Goal: Task Accomplishment & Management: Manage account settings

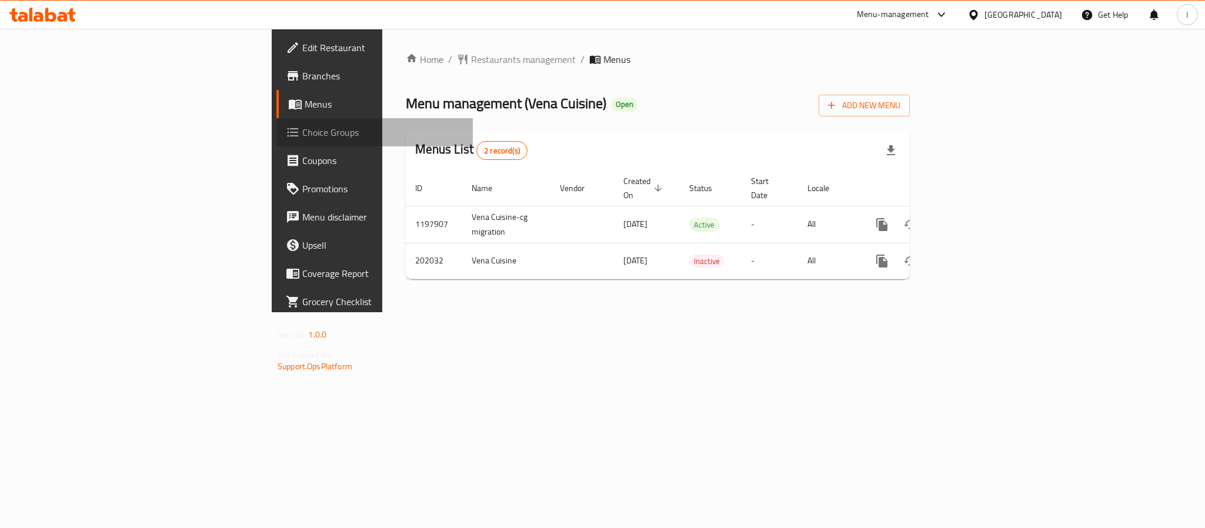
click at [302, 135] on span "Choice Groups" at bounding box center [382, 132] width 161 height 14
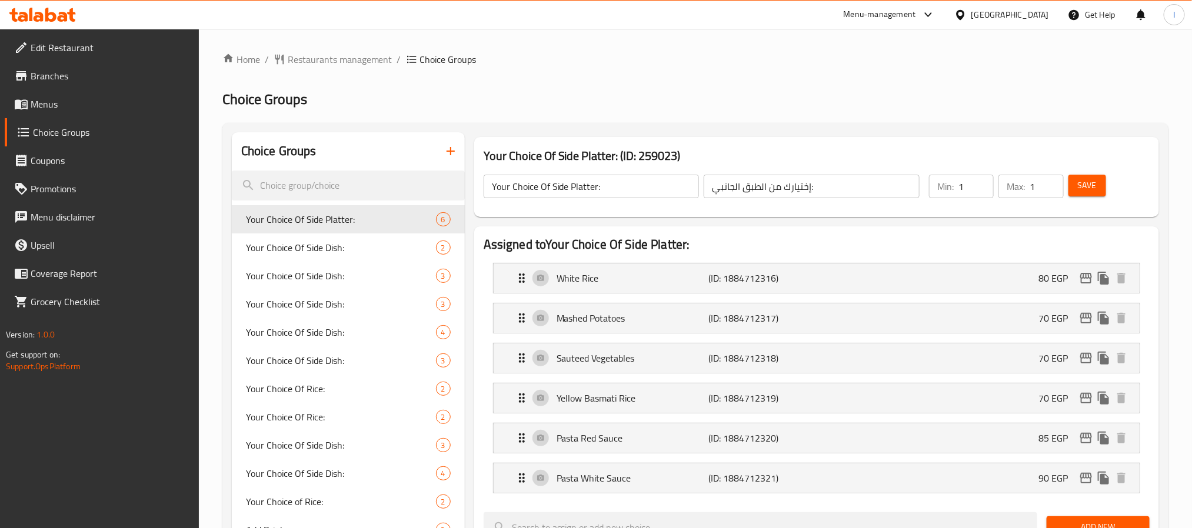
click at [449, 151] on icon "button" at bounding box center [450, 151] width 8 height 8
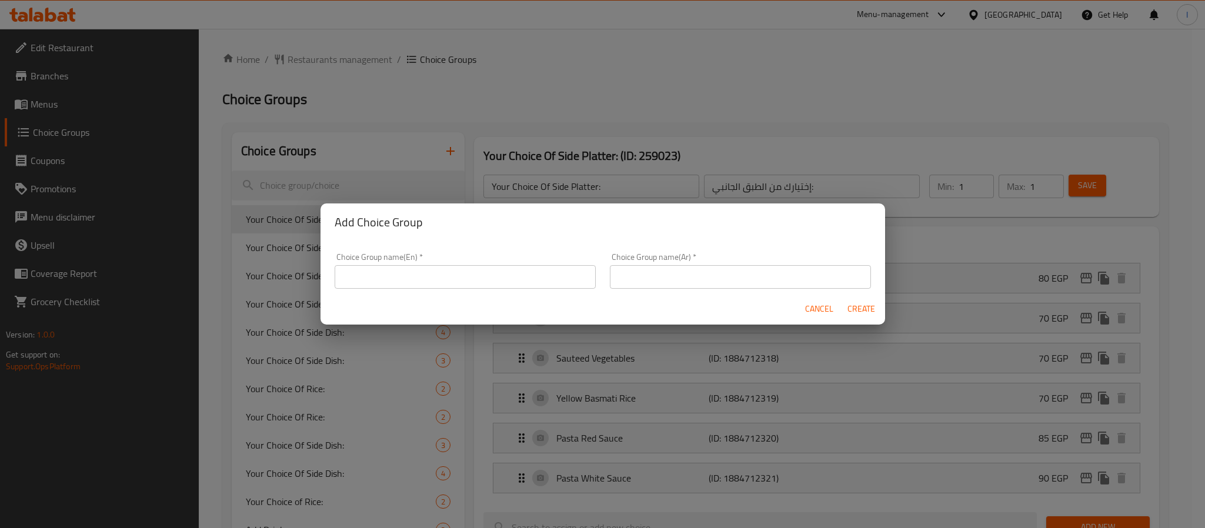
click at [466, 269] on input "text" at bounding box center [465, 277] width 261 height 24
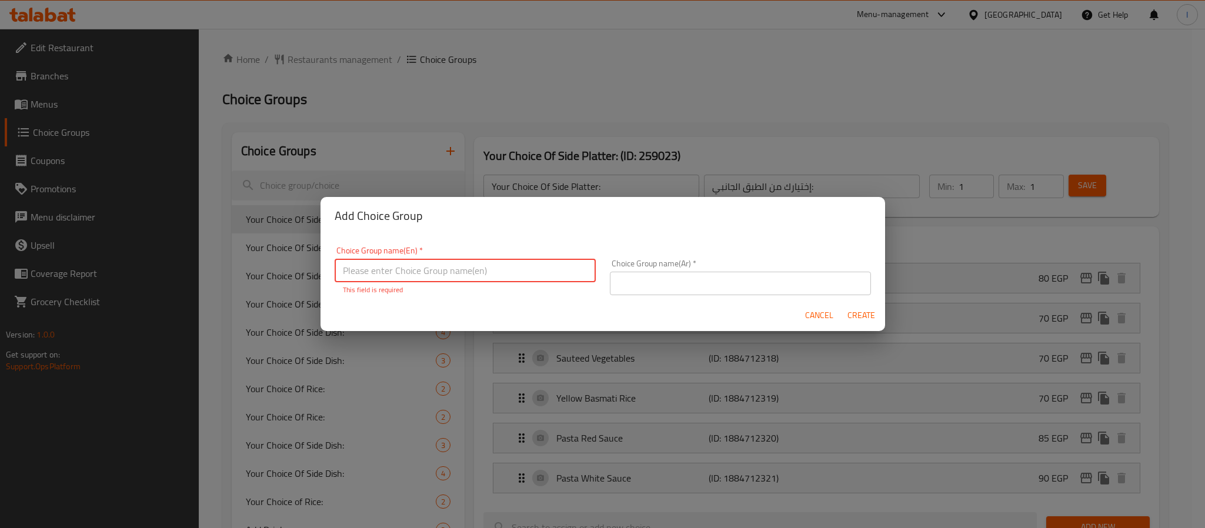
click at [519, 268] on input "text" at bounding box center [465, 271] width 261 height 24
type input "Your Choice Of Extra Protein"
click at [665, 272] on input "text" at bounding box center [740, 284] width 261 height 24
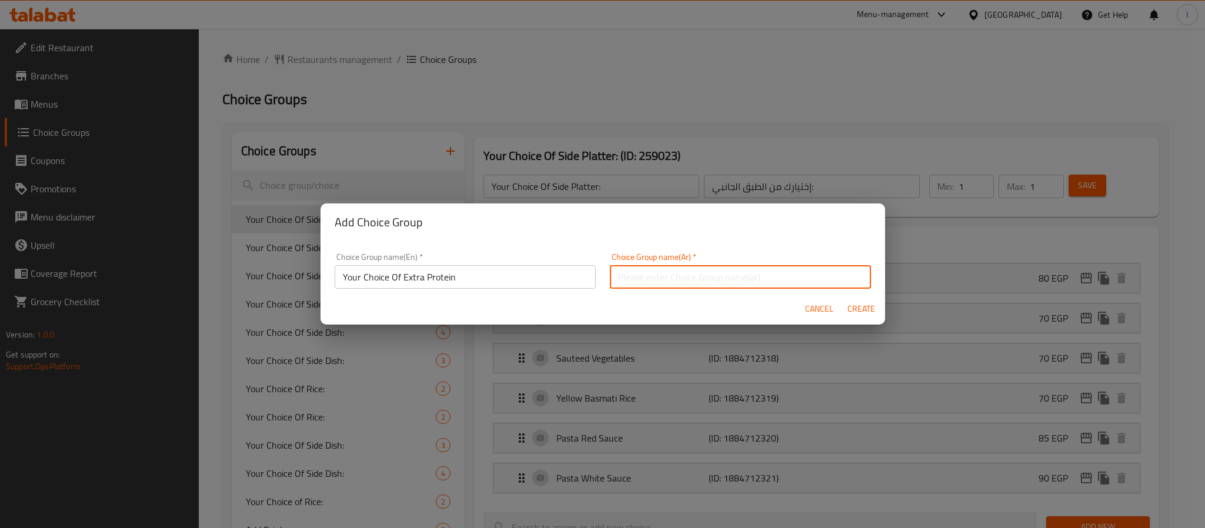
type input "إختيارك بروتين إضافي"
click at [856, 309] on span "Create" at bounding box center [862, 309] width 28 height 15
type input "Your Choice Of Extra Protein"
type input "إختيارك بروتين إضافي"
type input "0"
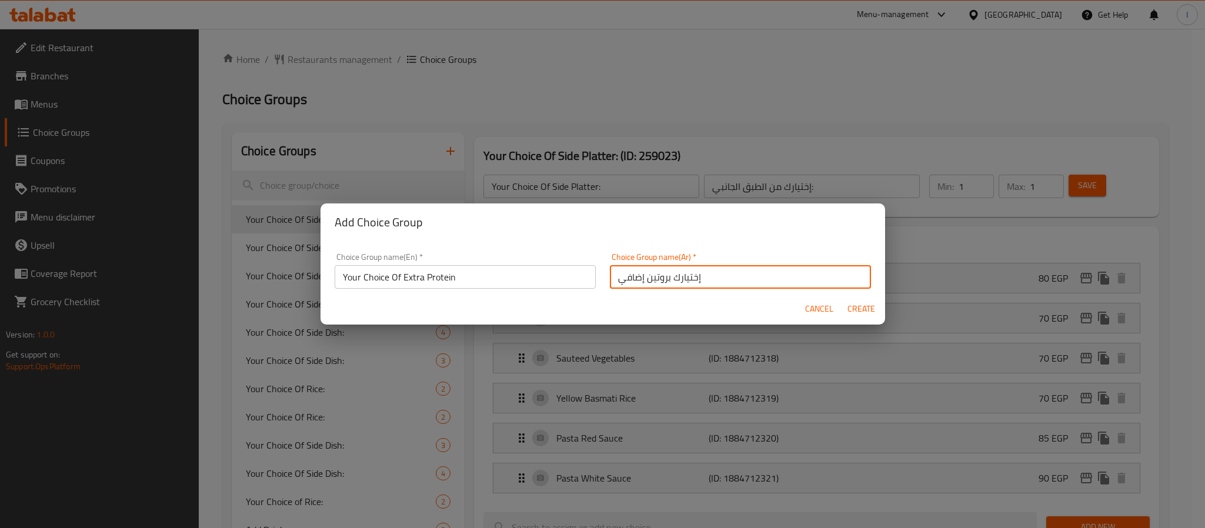
type input "0"
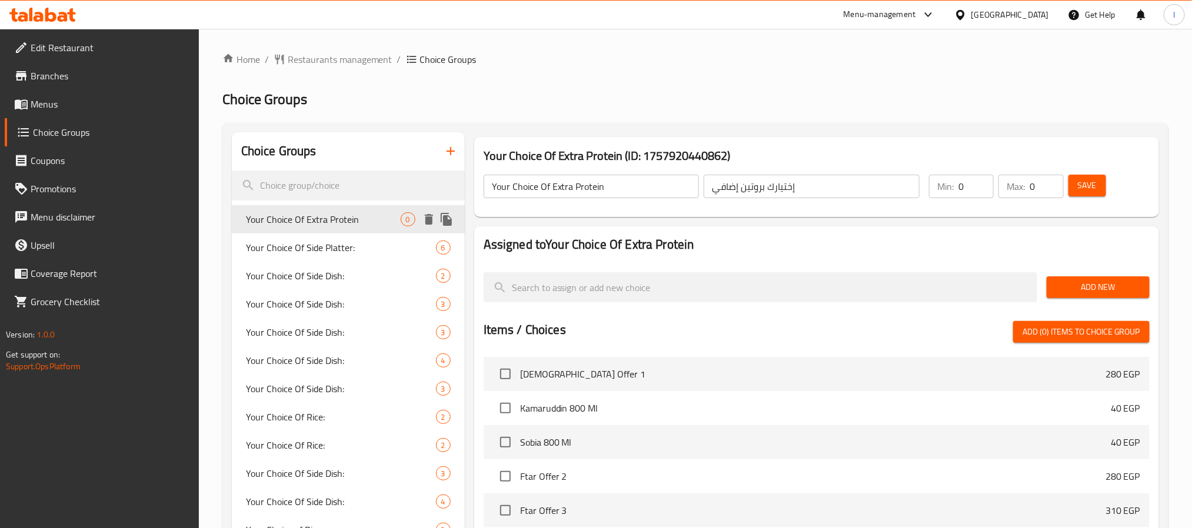
click at [369, 226] on div "Your Choice Of Extra Protein 0" at bounding box center [348, 219] width 233 height 28
click at [595, 108] on h2 "Choice Groups" at bounding box center [695, 99] width 946 height 19
click at [352, 221] on span "Your Choice Of Extra Protein" at bounding box center [323, 219] width 155 height 14
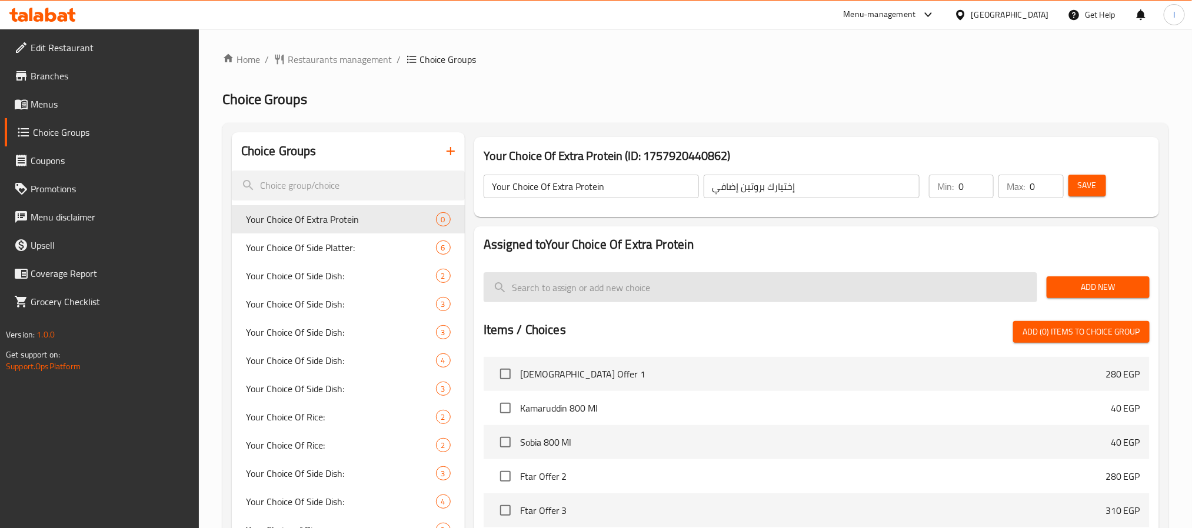
click at [878, 288] on input "search" at bounding box center [761, 287] width 554 height 30
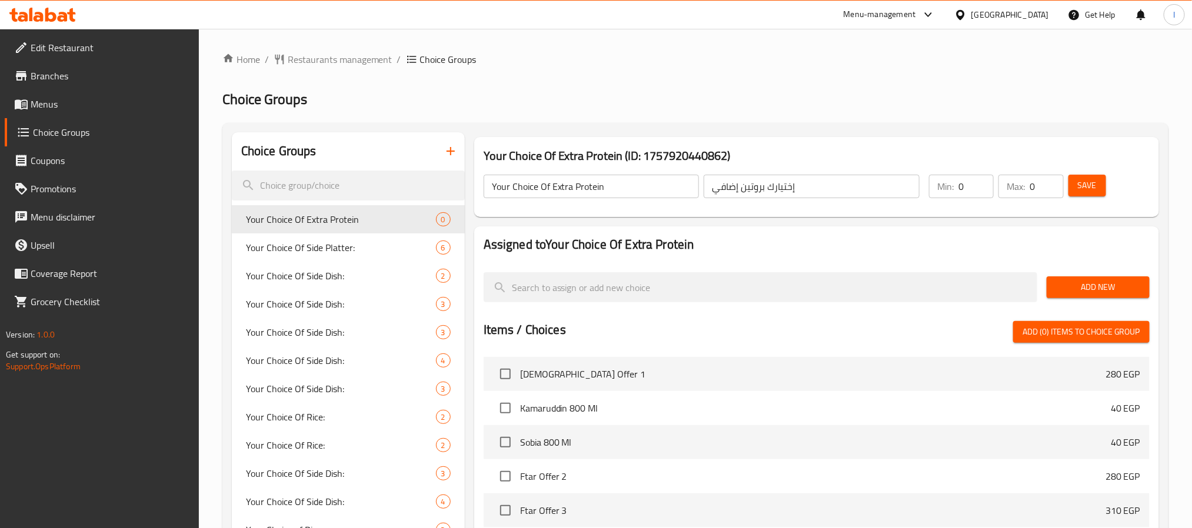
click at [902, 236] on h2 "Assigned to Your Choice Of Extra Protein" at bounding box center [817, 245] width 666 height 18
click at [965, 180] on input "0" at bounding box center [975, 187] width 35 height 24
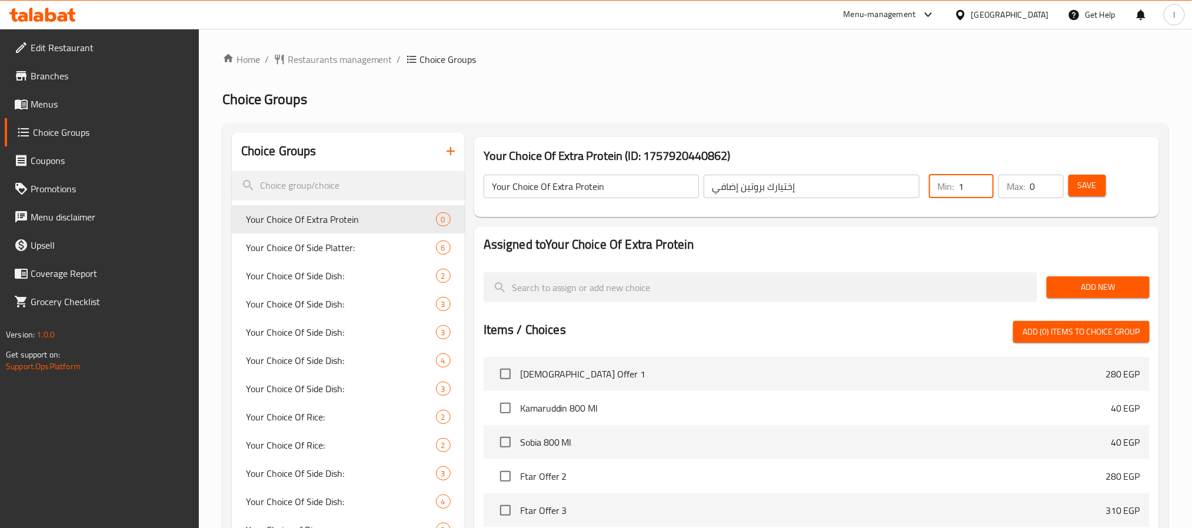
type input "1"
click at [1029, 184] on div "Max: 0 ​" at bounding box center [1030, 187] width 65 height 24
type input "0"
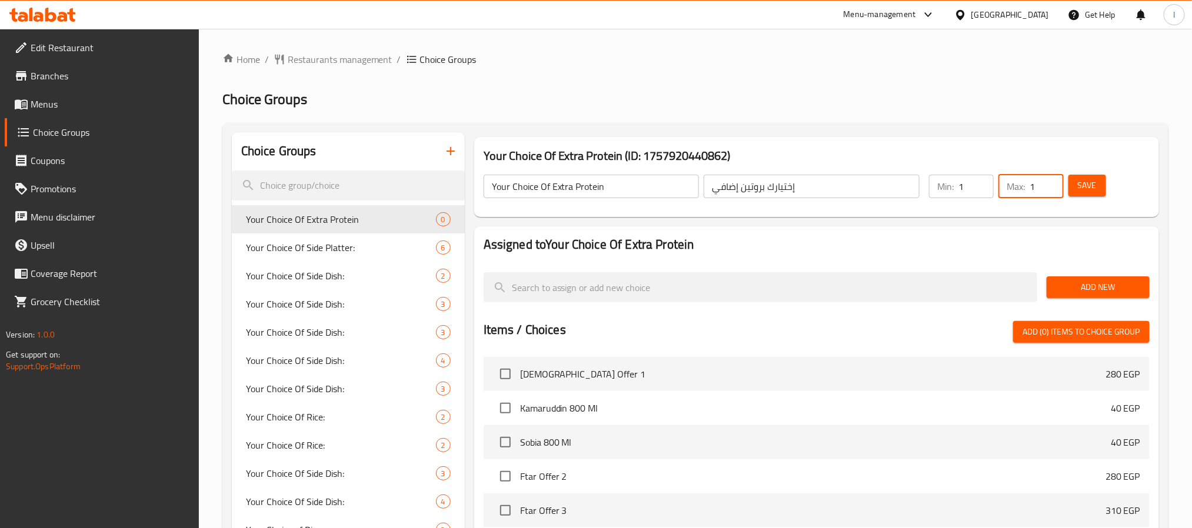
type input "1"
click at [888, 251] on h2 "Assigned to Your Choice Of Extra Protein" at bounding box center [817, 245] width 666 height 18
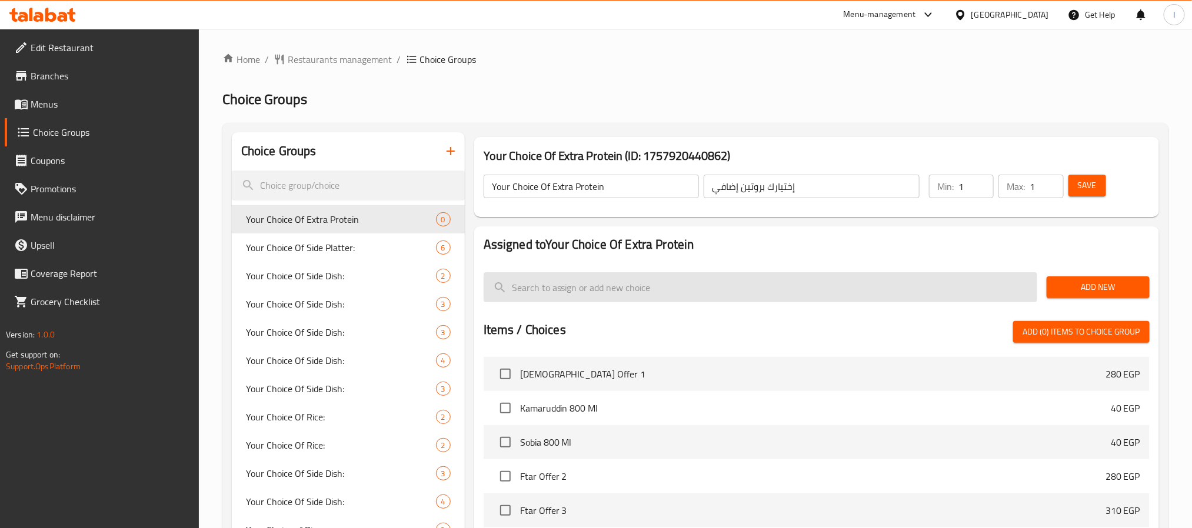
click at [739, 282] on input "search" at bounding box center [761, 287] width 554 height 30
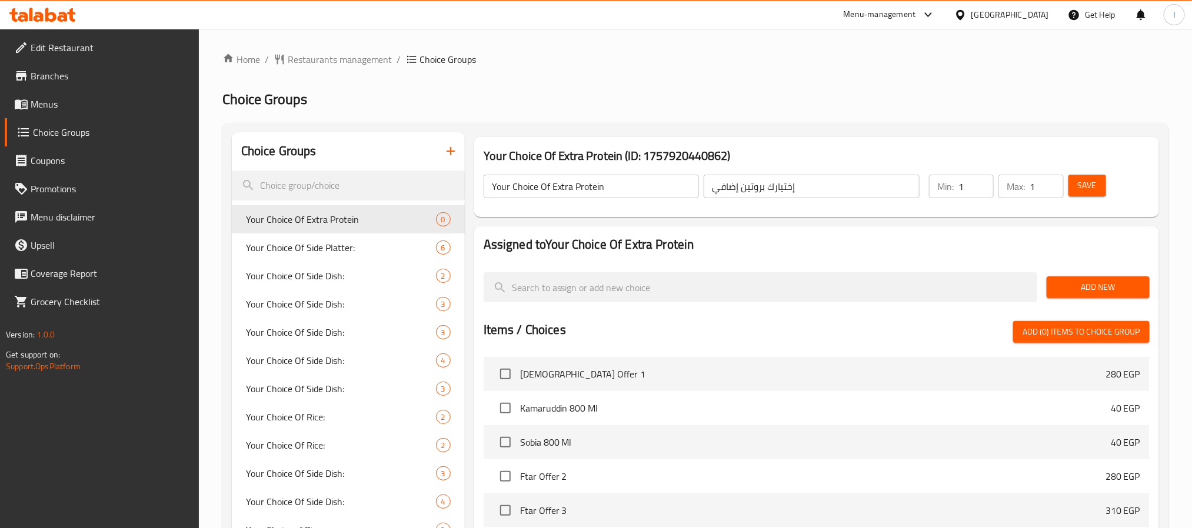
click at [992, 248] on h2 "Assigned to Your Choice Of Extra Protein" at bounding box center [817, 245] width 666 height 18
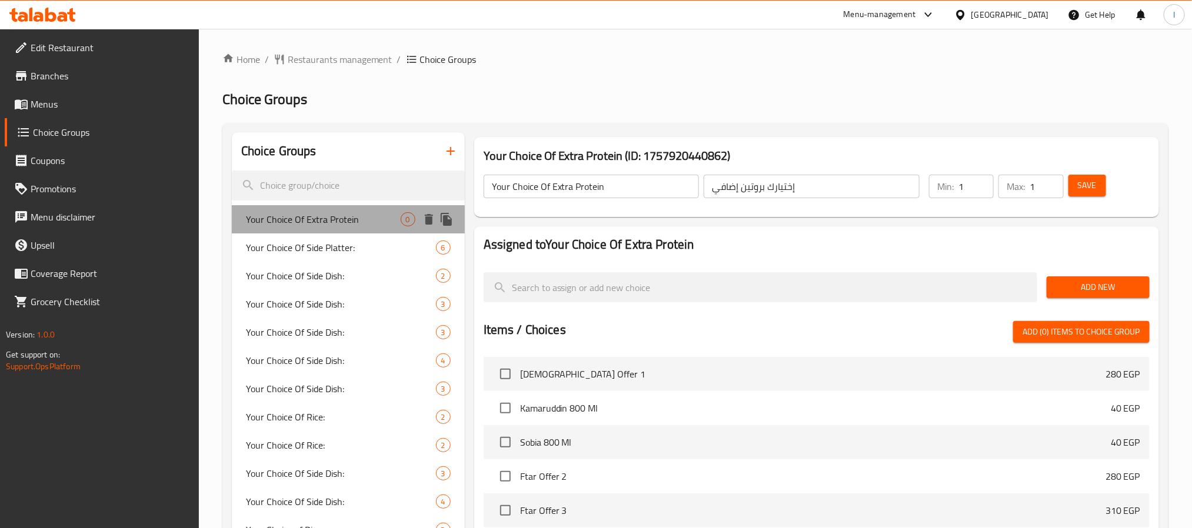
click at [361, 226] on span "Your Choice Of Extra Protein" at bounding box center [323, 219] width 155 height 14
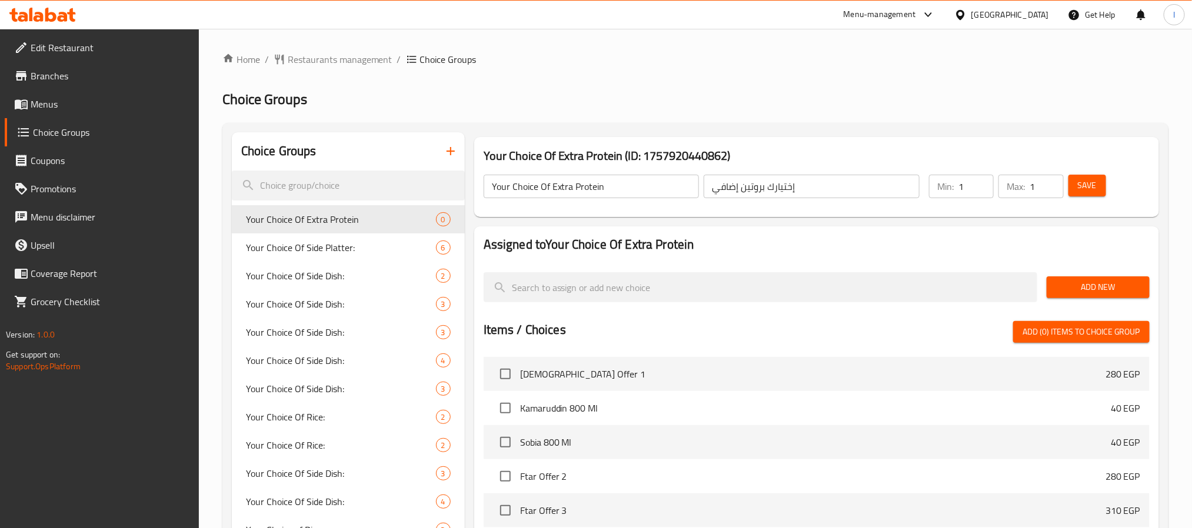
click at [826, 229] on div "Assigned to Your Choice Of Extra Protein Add New Items / Choices Add (0) items …" at bounding box center [816, 452] width 685 height 452
click at [1105, 282] on span "Add New" at bounding box center [1098, 287] width 84 height 15
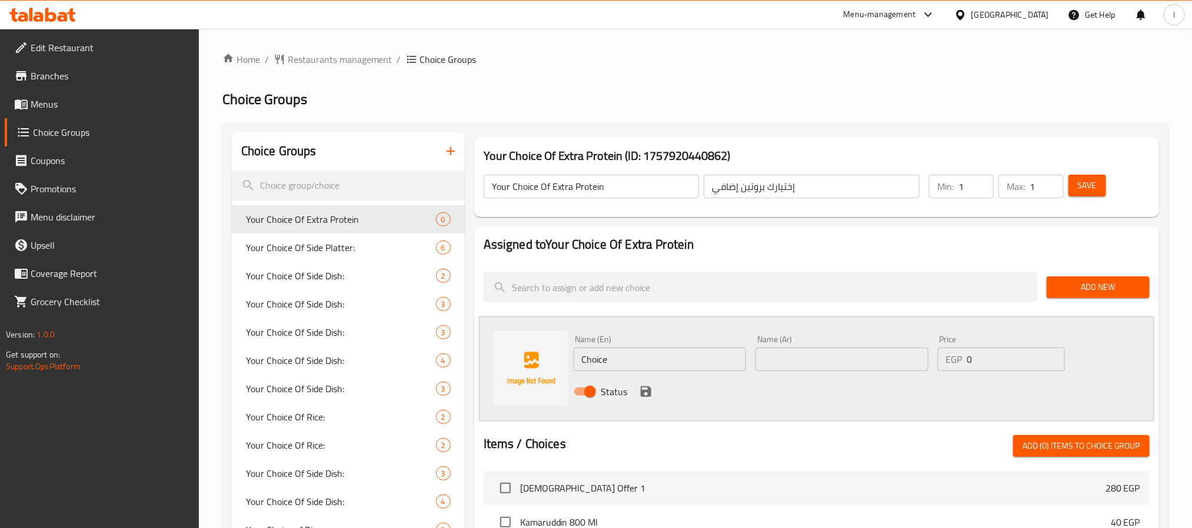
click at [630, 357] on input "Choice" at bounding box center [660, 360] width 173 height 24
drag, startPoint x: 559, startPoint y: 85, endPoint x: 649, endPoint y: 199, distance: 145.3
click at [559, 85] on div "Home / Restaurants management / Choice Groups Choice Groups Choice Groups Your …" at bounding box center [695, 470] width 946 height 837
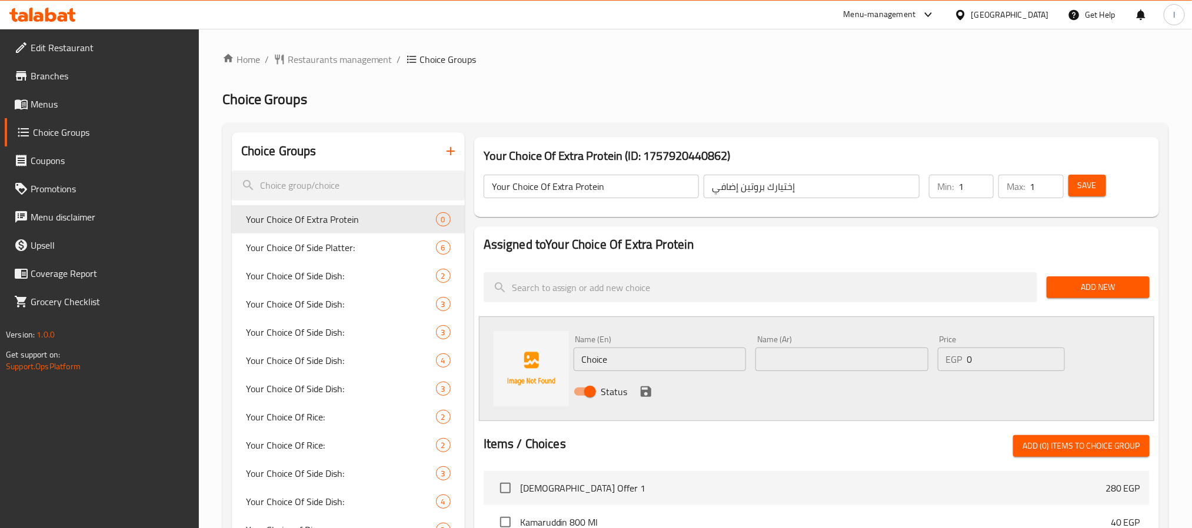
click at [787, 364] on input "text" at bounding box center [841, 360] width 173 height 24
paste input "بطاطس بافراخ"
click at [526, 85] on div "Home / Restaurants management / Choice Groups Choice Groups Choice Groups Your …" at bounding box center [695, 470] width 946 height 837
click at [821, 355] on input "بطاطس بافراخ" at bounding box center [841, 360] width 173 height 24
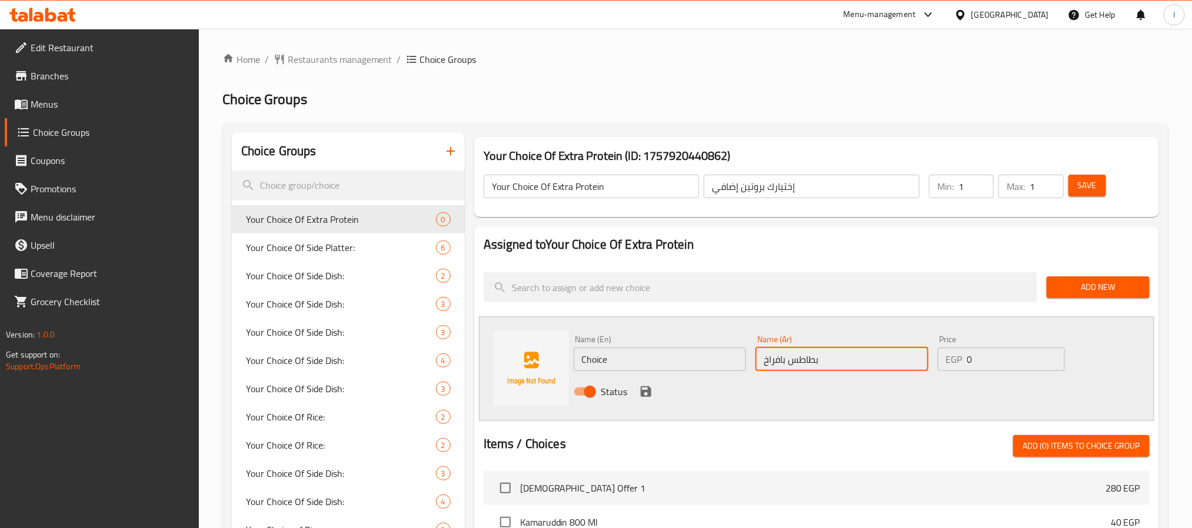
click at [821, 355] on input "بطاطس بافراخ" at bounding box center [841, 360] width 173 height 24
paste input "text"
type input "بطاطس بالفراخ اضافي"
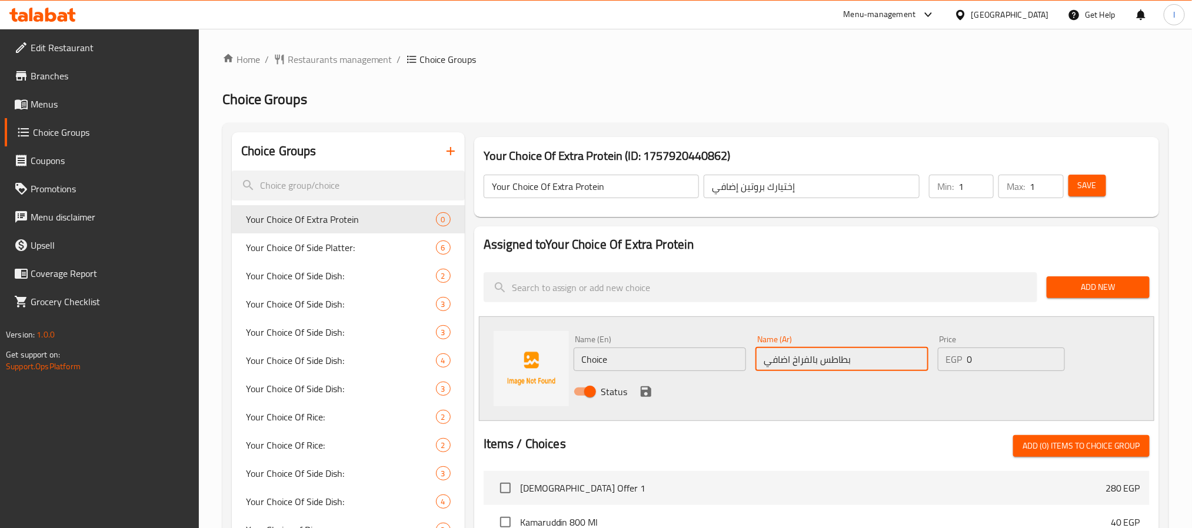
click at [611, 362] on input "Choice" at bounding box center [660, 360] width 173 height 24
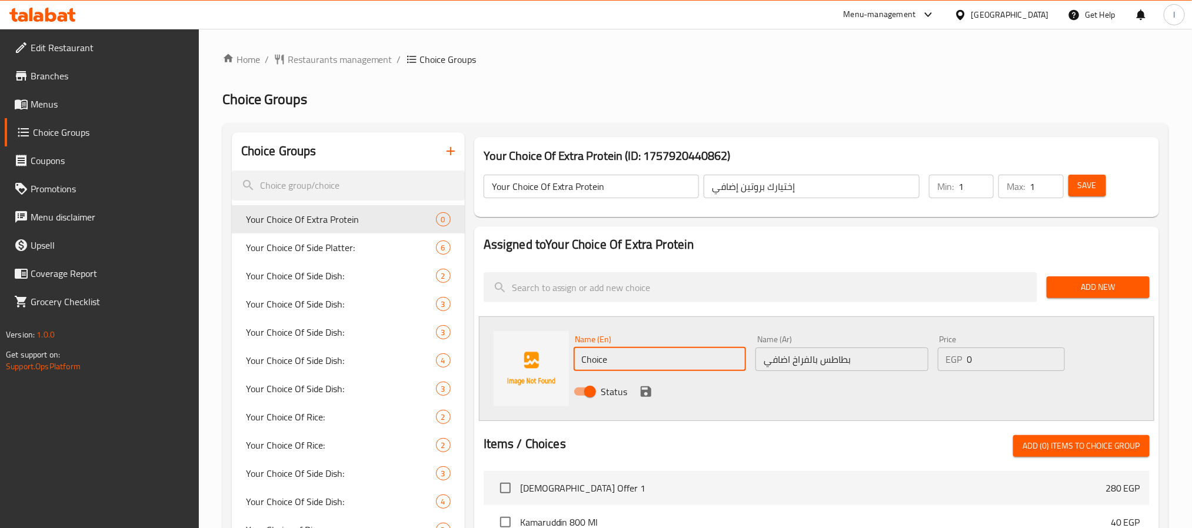
click at [611, 362] on input "Choice" at bounding box center [660, 360] width 173 height 24
paste input "Extra chicken fries"
click at [622, 355] on input "Extra chicken fries" at bounding box center [660, 360] width 173 height 24
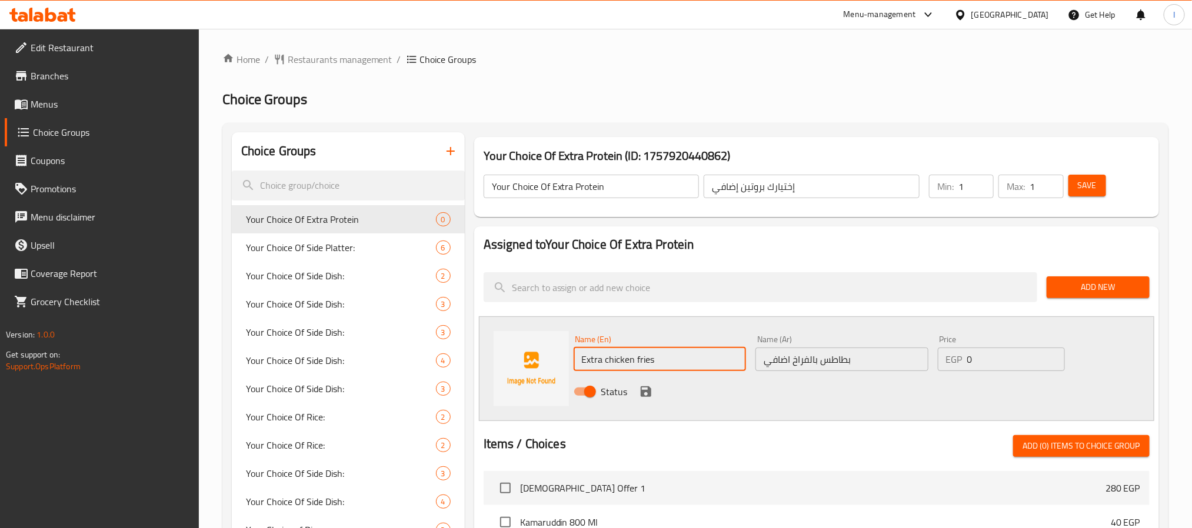
click at [622, 355] on input "Extra chicken fries" at bounding box center [660, 360] width 173 height 24
click at [650, 359] on input "Extra chicken fries" at bounding box center [660, 360] width 173 height 24
click at [648, 361] on input "Extra chicken with Potatoes" at bounding box center [660, 360] width 173 height 24
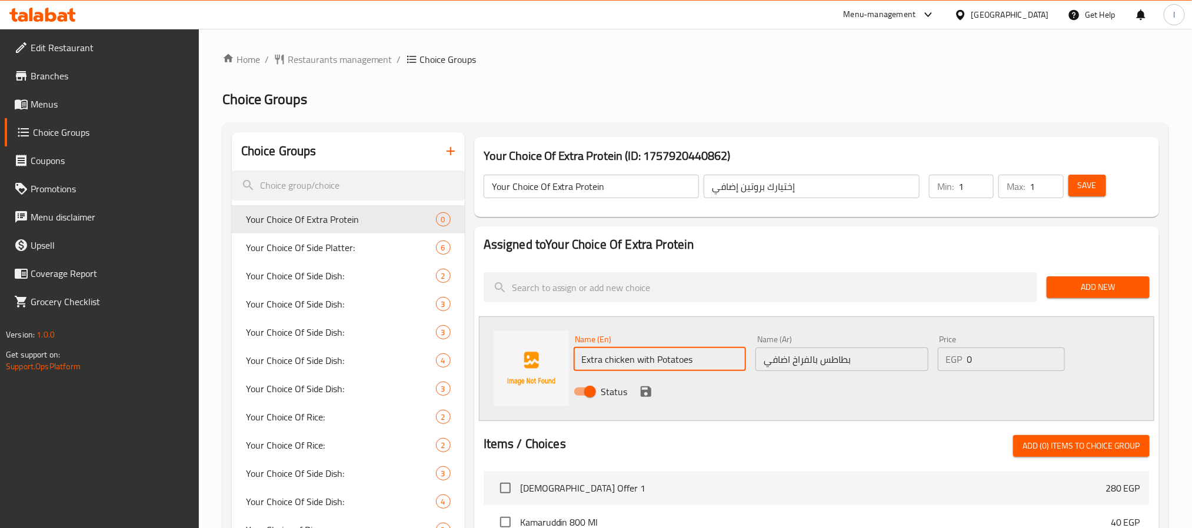
click at [648, 361] on input "Extra chicken with Potatoes" at bounding box center [660, 360] width 173 height 24
type input "Extra chicken with Potatoes"
click at [602, 364] on input "Extra chicken with Potatoes" at bounding box center [660, 360] width 173 height 24
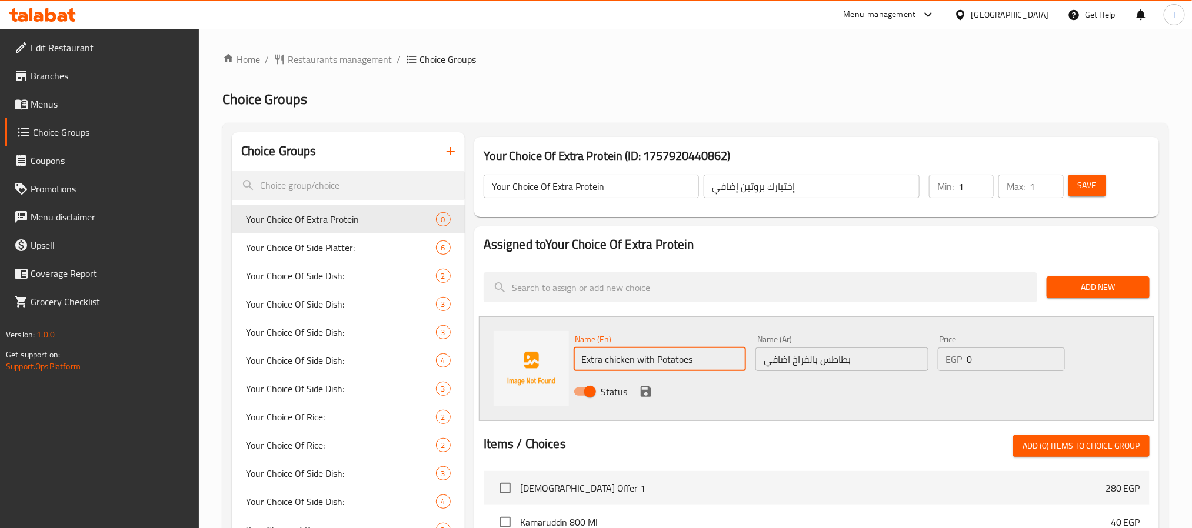
click at [1115, 355] on div "Name (En) Extra chicken with Potatoes Name (En) Name (Ar) بطاطس بالفراخ اضافي N…" at bounding box center [816, 368] width 675 height 105
click at [1028, 361] on input "0" at bounding box center [1016, 360] width 98 height 24
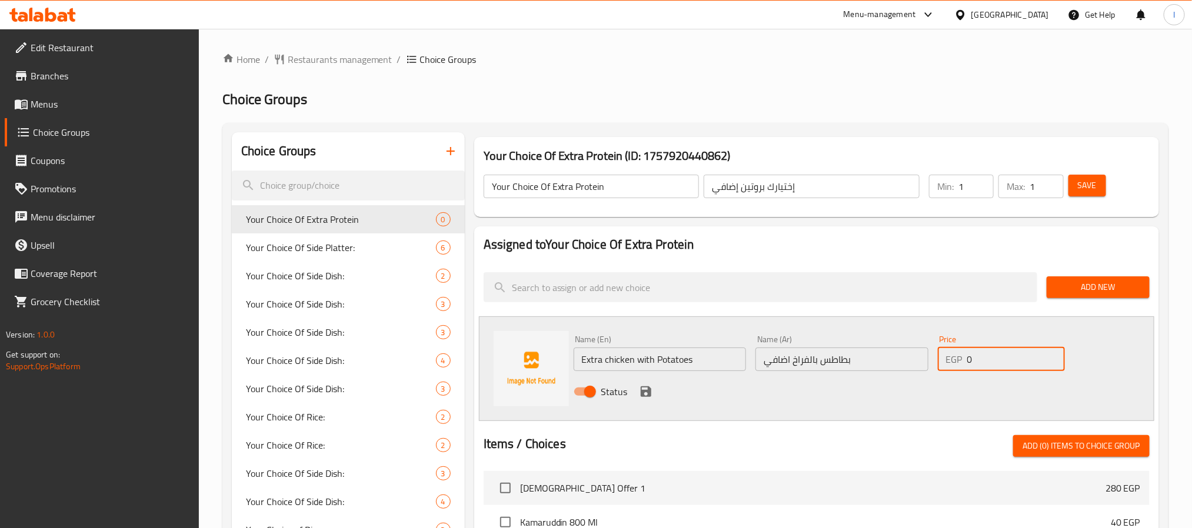
click at [1028, 361] on input "0" at bounding box center [1016, 360] width 98 height 24
type input "120"
click at [1109, 365] on div "Name (En) Extra chicken with Potatoes Name (En) Name (Ar) بطاطس بالفراخ اضافي N…" at bounding box center [842, 369] width 546 height 77
drag, startPoint x: 1091, startPoint y: 189, endPoint x: 1089, endPoint y: 198, distance: 9.0
click at [1091, 189] on span "Save" at bounding box center [1087, 185] width 19 height 15
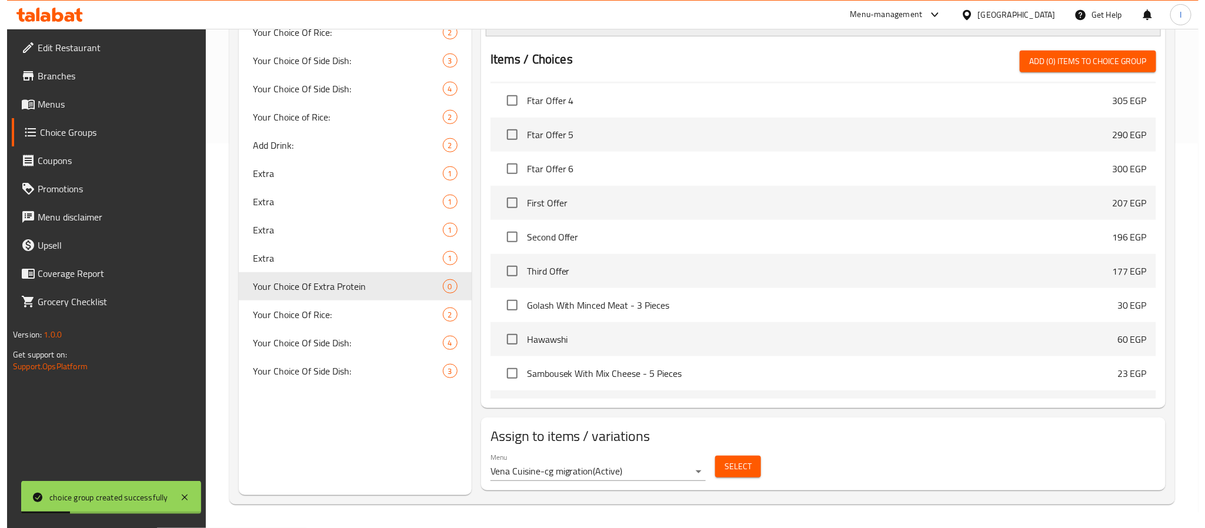
scroll to position [441, 0]
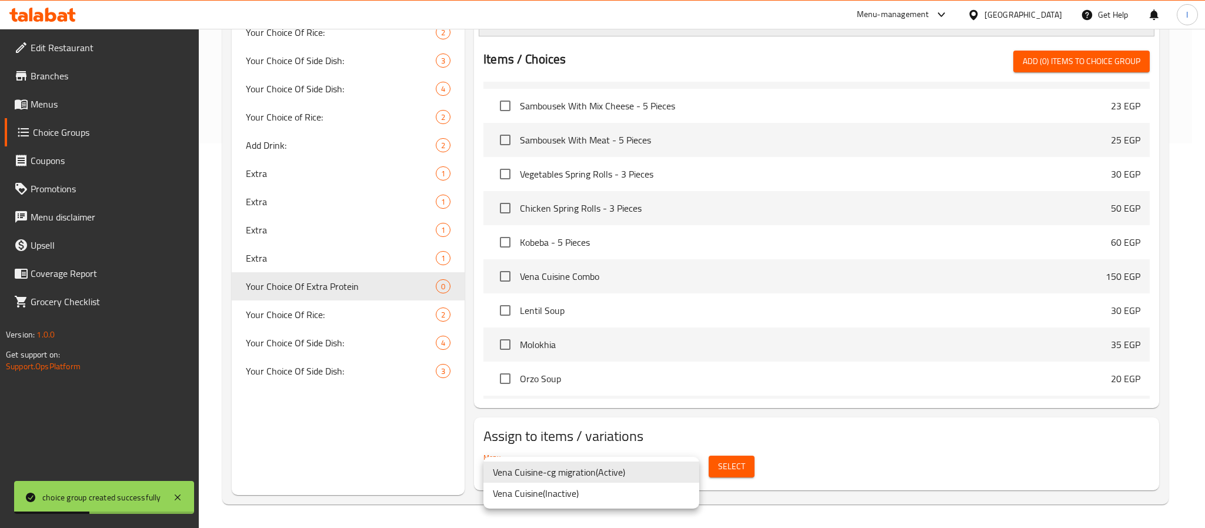
click at [729, 468] on div at bounding box center [602, 264] width 1205 height 528
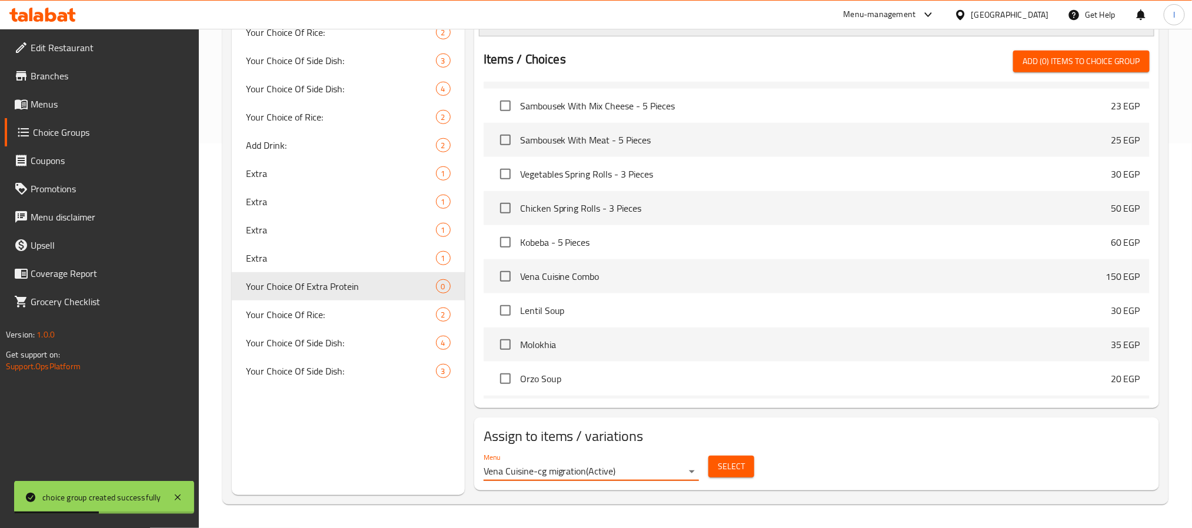
click at [729, 468] on span "Select" at bounding box center [731, 466] width 27 height 15
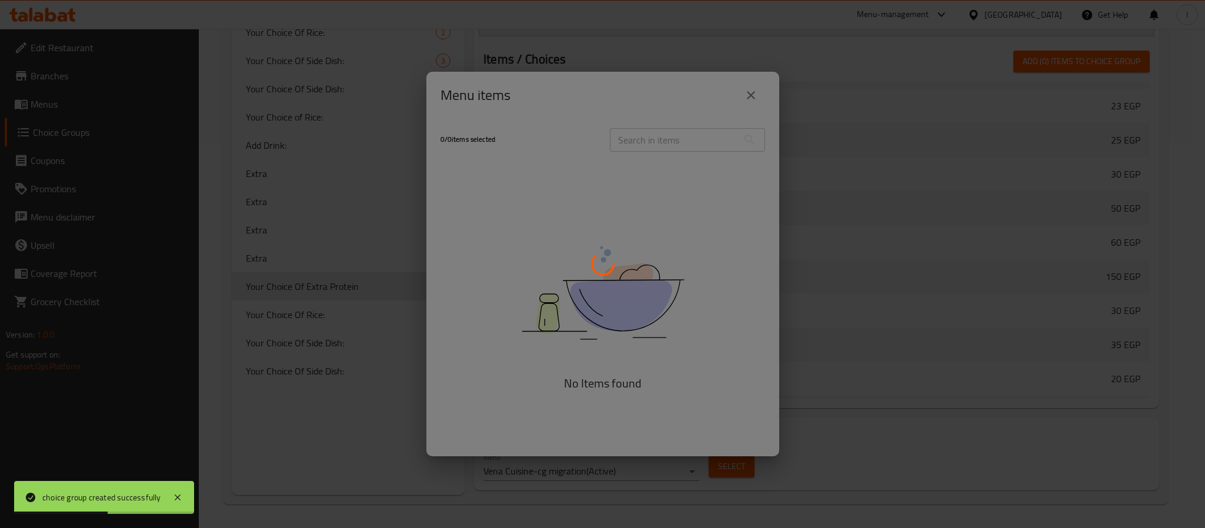
click at [861, 469] on div at bounding box center [602, 264] width 1205 height 528
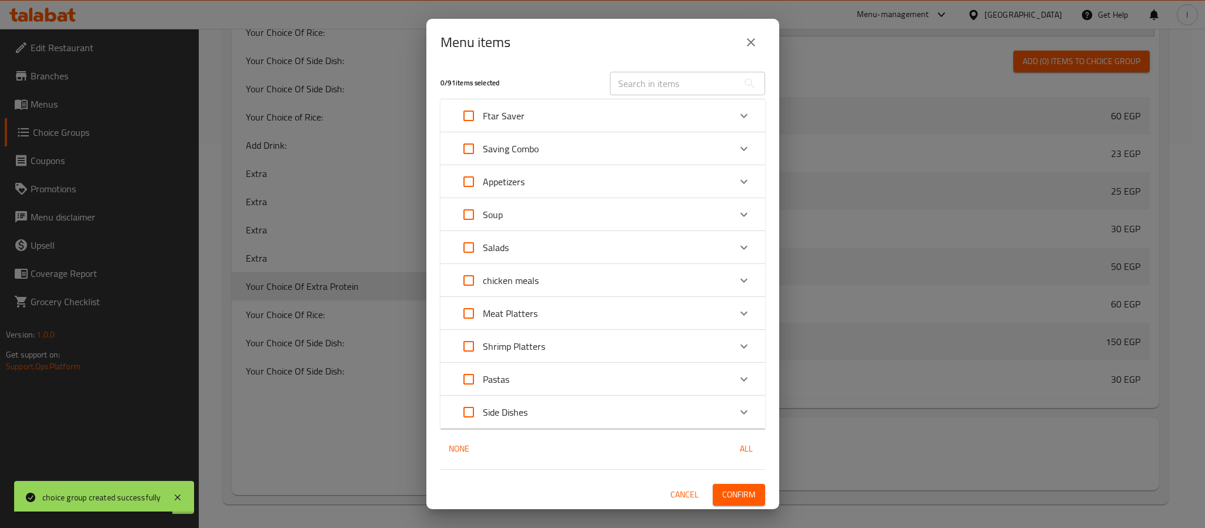
scroll to position [4, 0]
click at [737, 281] on icon "Expand" at bounding box center [744, 280] width 14 height 14
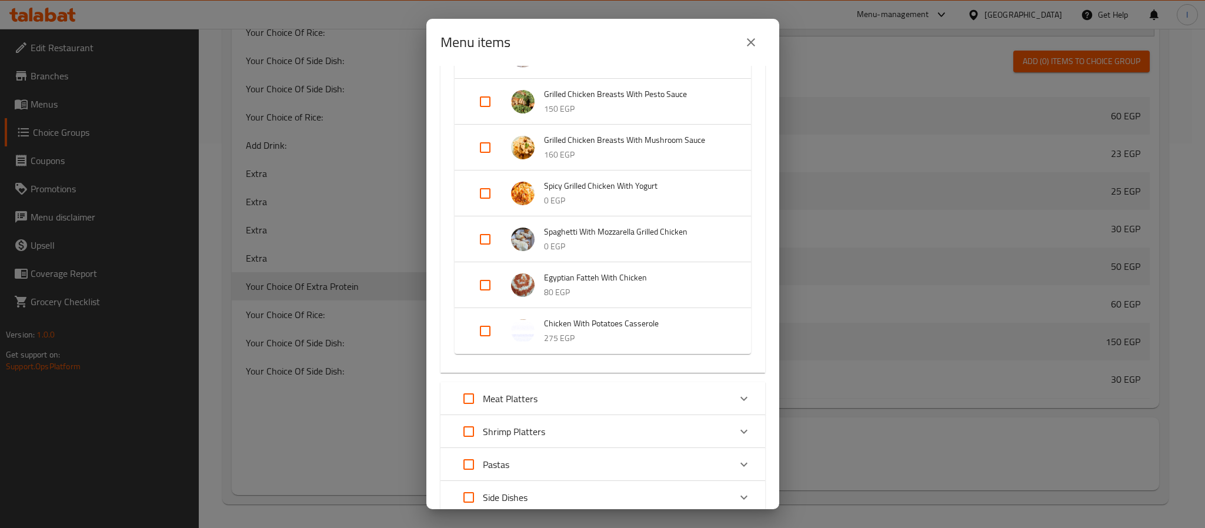
scroll to position [1122, 0]
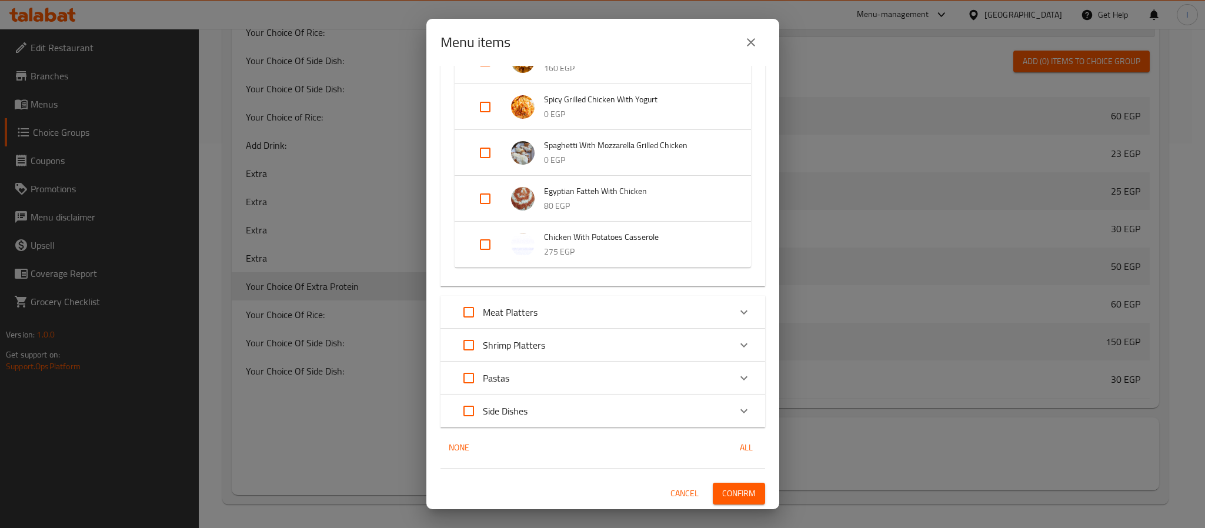
click at [485, 244] on input "Expand" at bounding box center [485, 245] width 28 height 28
checkbox input "true"
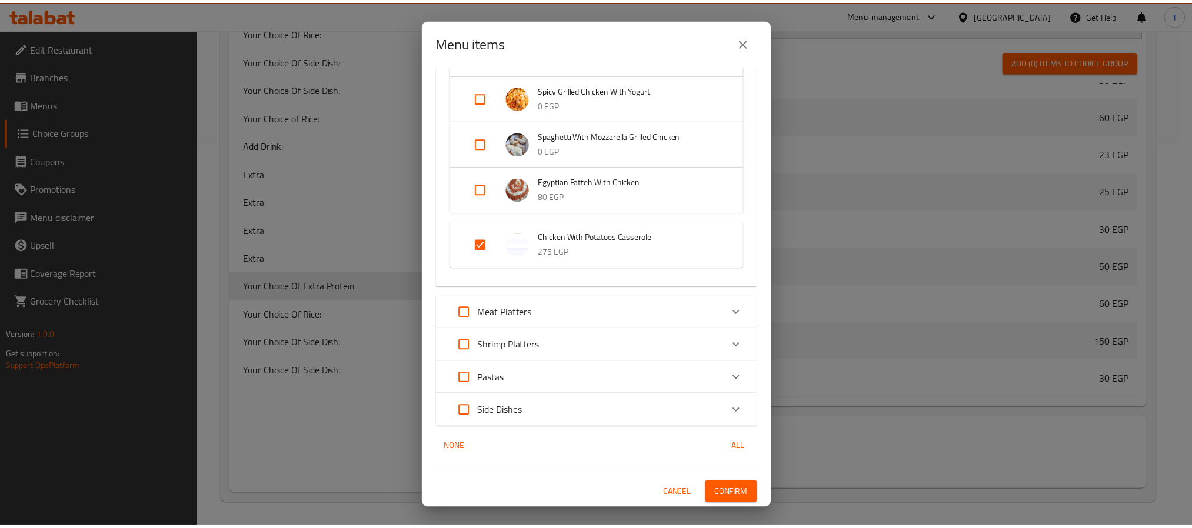
scroll to position [1131, 0]
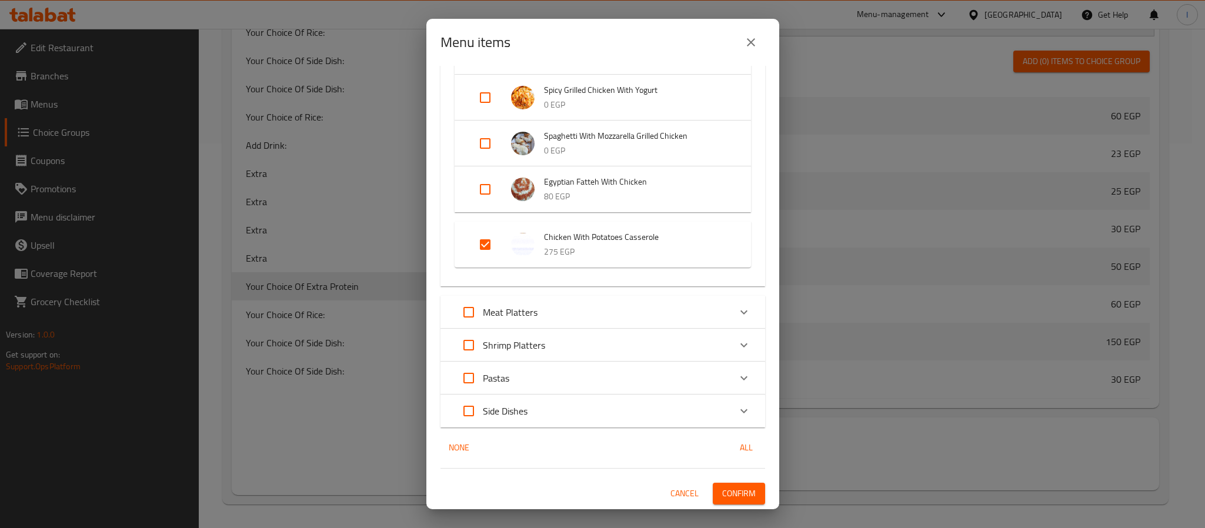
click at [733, 496] on span "Confirm" at bounding box center [739, 493] width 34 height 15
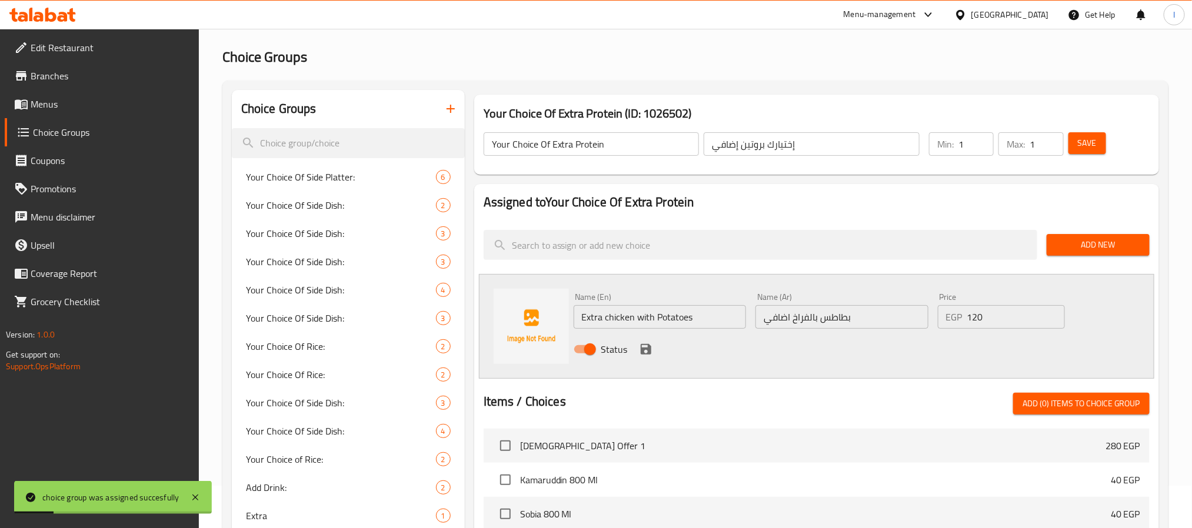
scroll to position [32, 0]
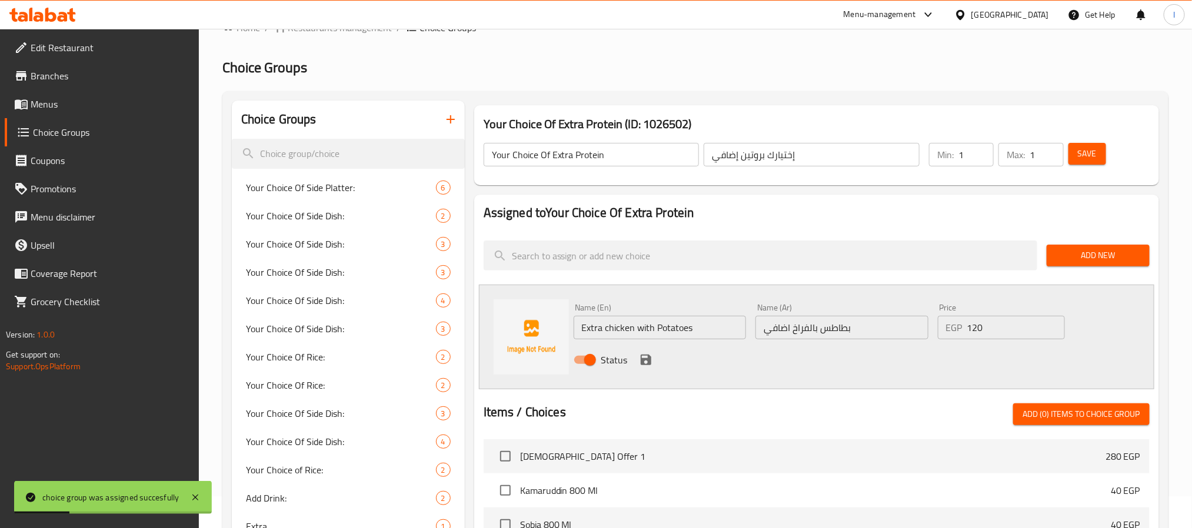
click at [986, 330] on input "120" at bounding box center [1016, 328] width 98 height 24
type input "115"
click at [1089, 152] on span "Save" at bounding box center [1087, 153] width 19 height 15
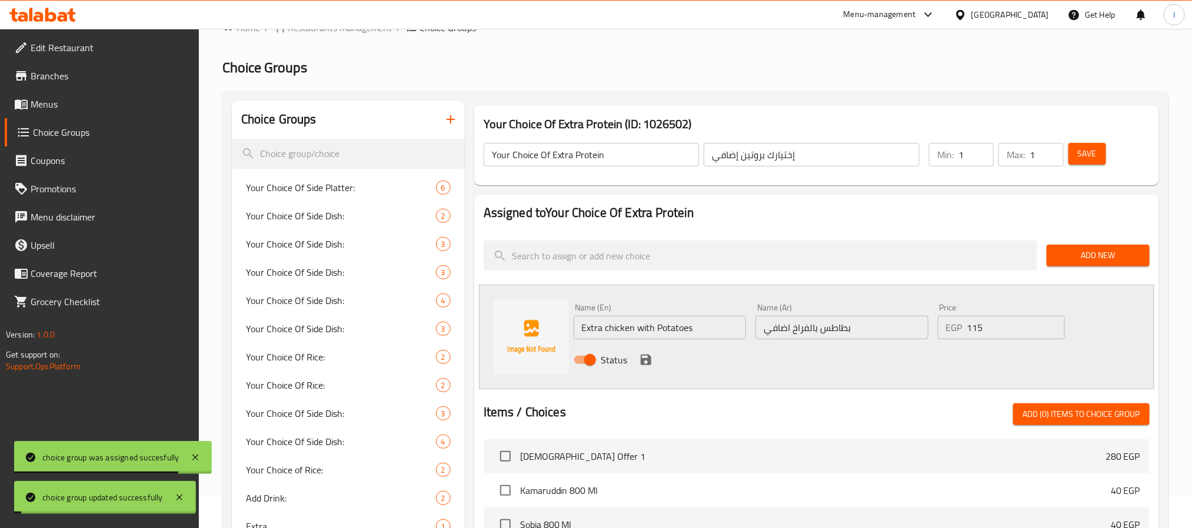
click at [644, 360] on icon "save" at bounding box center [646, 360] width 11 height 11
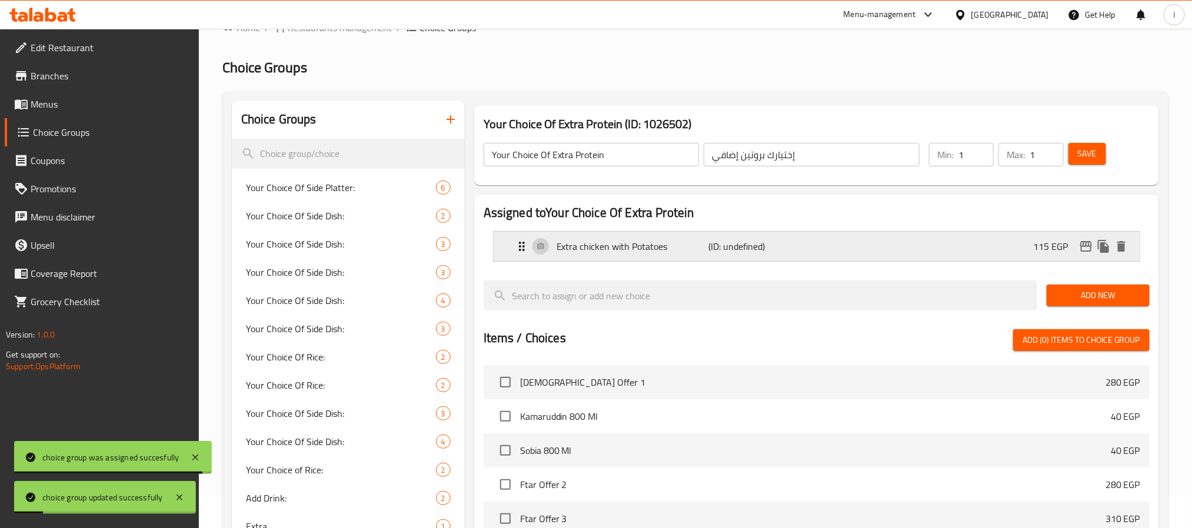
click at [846, 246] on div "Extra chicken with Potatoes (ID: undefined) 115 EGP" at bounding box center [820, 246] width 611 height 29
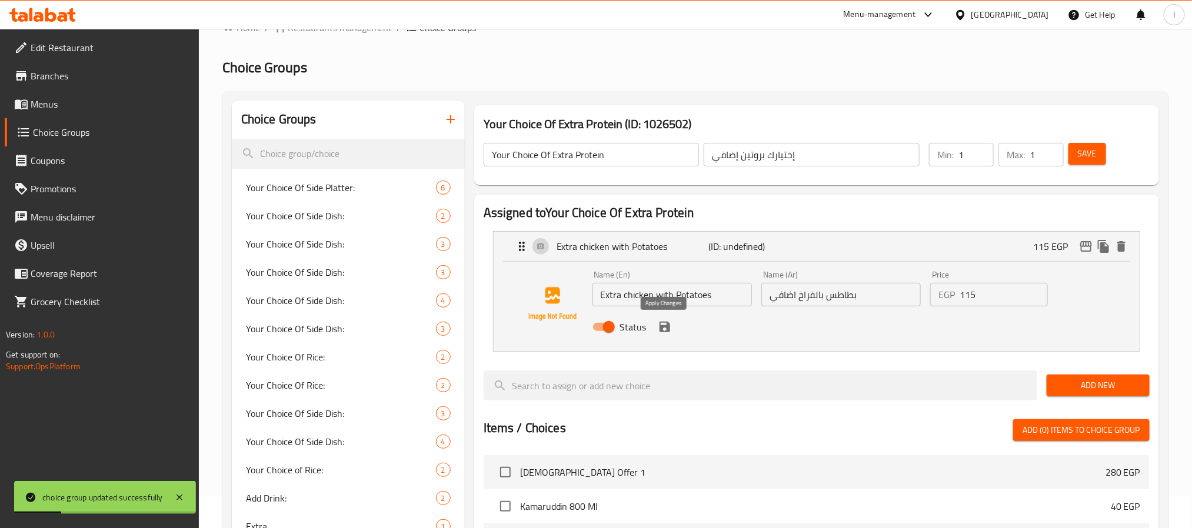
click at [664, 328] on icon "save" at bounding box center [665, 327] width 14 height 14
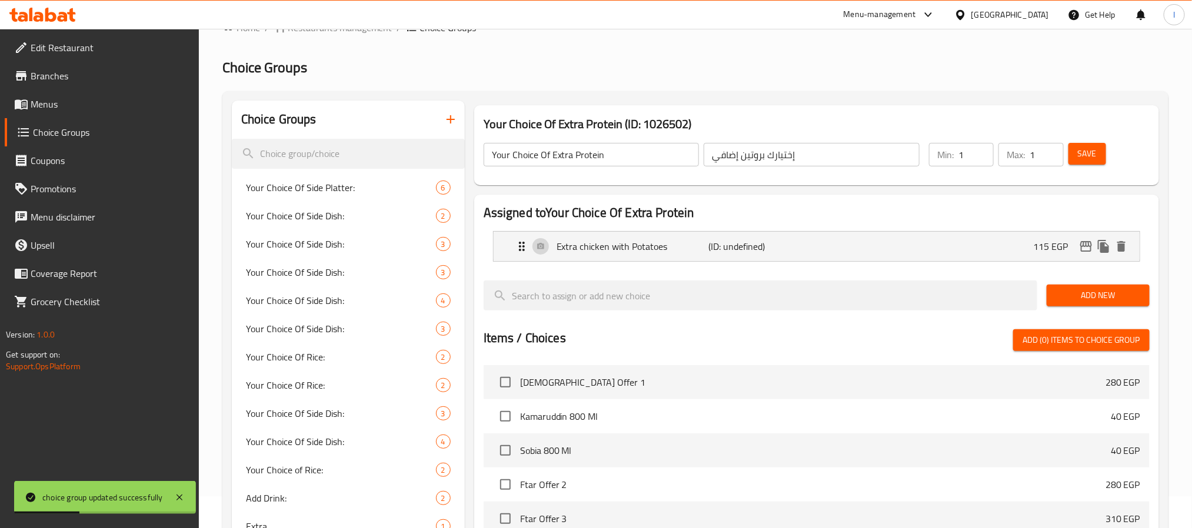
click at [1082, 151] on span "Save" at bounding box center [1087, 153] width 19 height 15
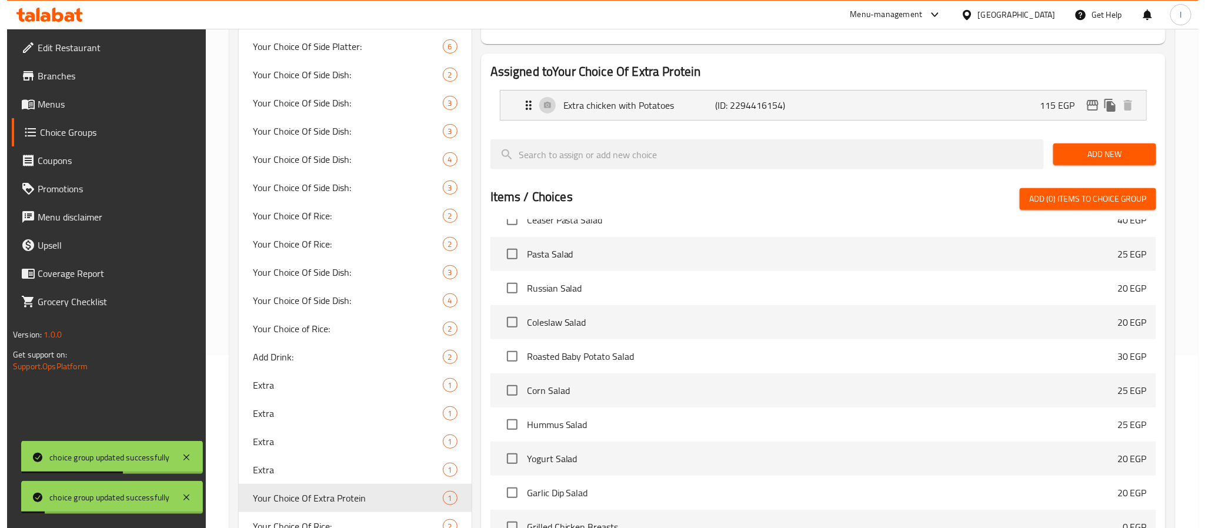
scroll to position [311, 0]
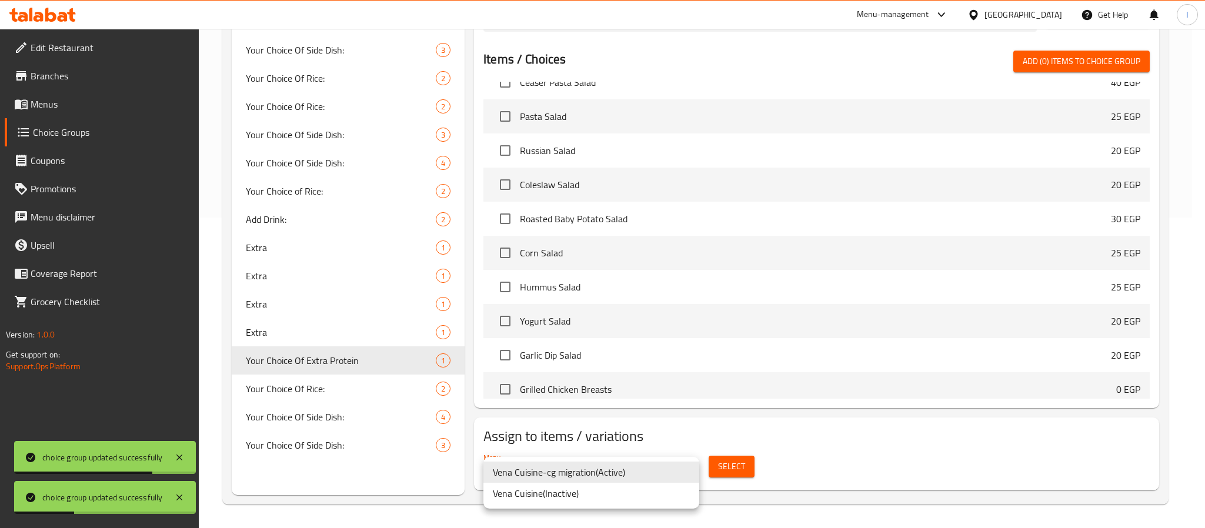
click at [725, 465] on div at bounding box center [602, 264] width 1205 height 528
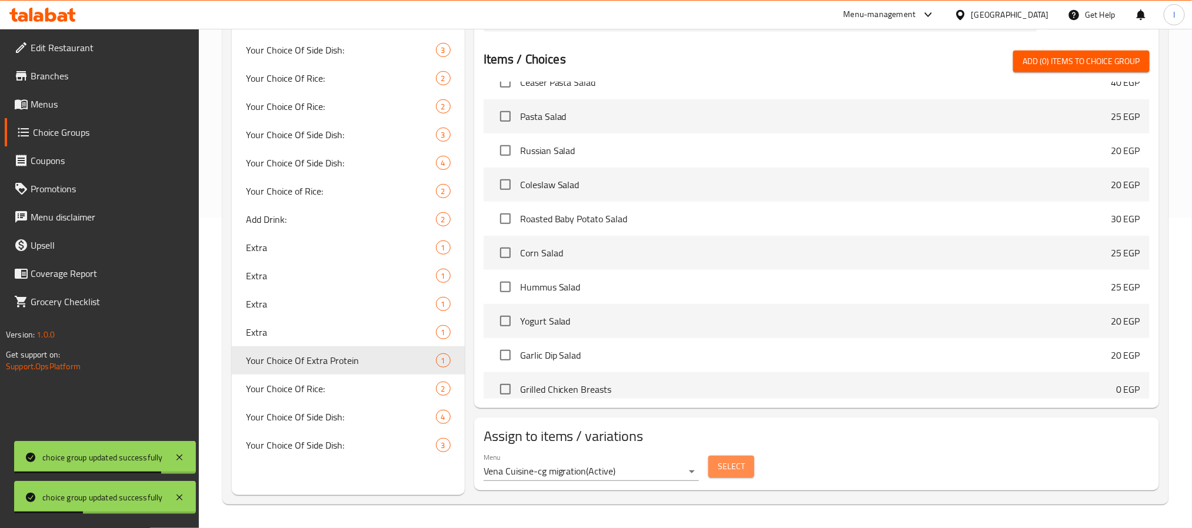
click at [731, 465] on span "Select" at bounding box center [731, 466] width 27 height 15
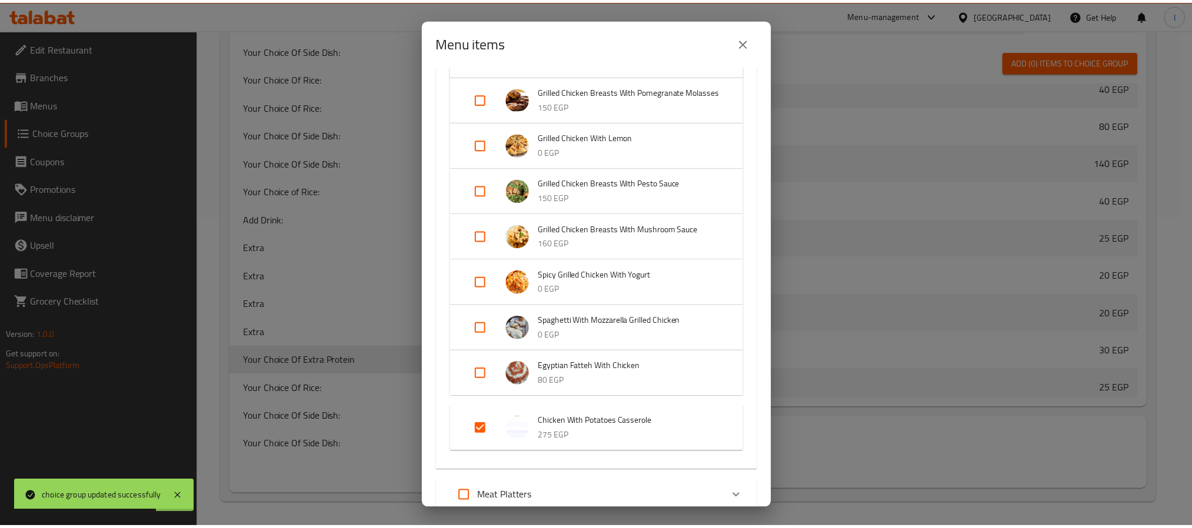
scroll to position [1131, 0]
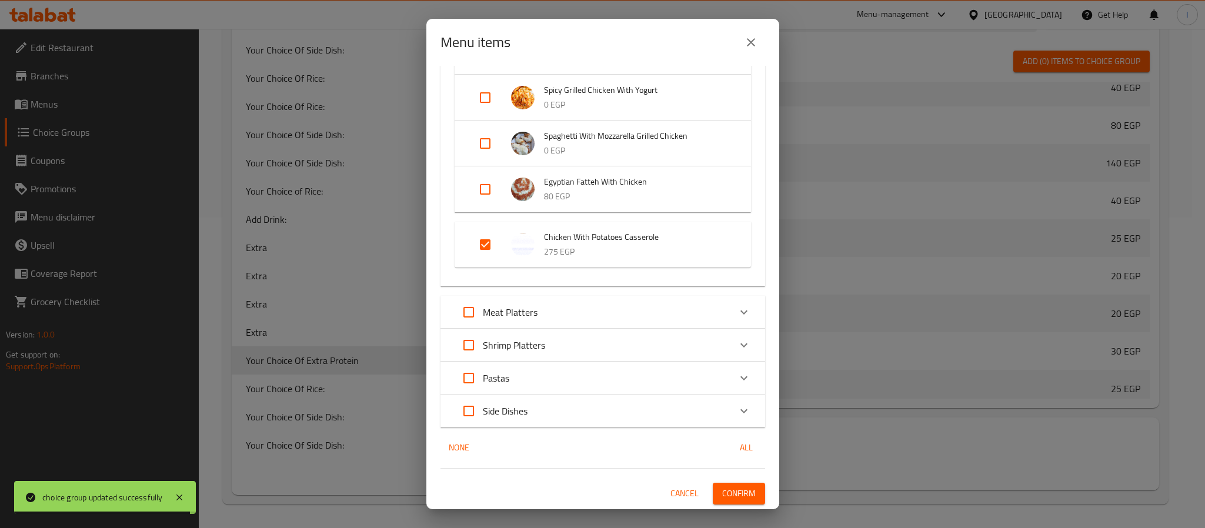
click at [722, 496] on span "Confirm" at bounding box center [739, 493] width 34 height 15
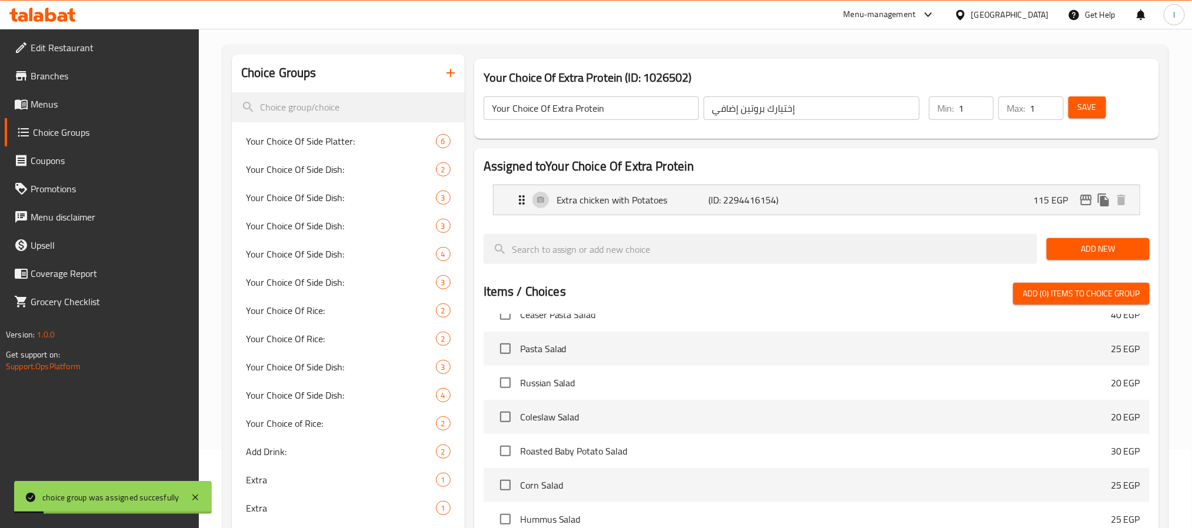
scroll to position [0, 0]
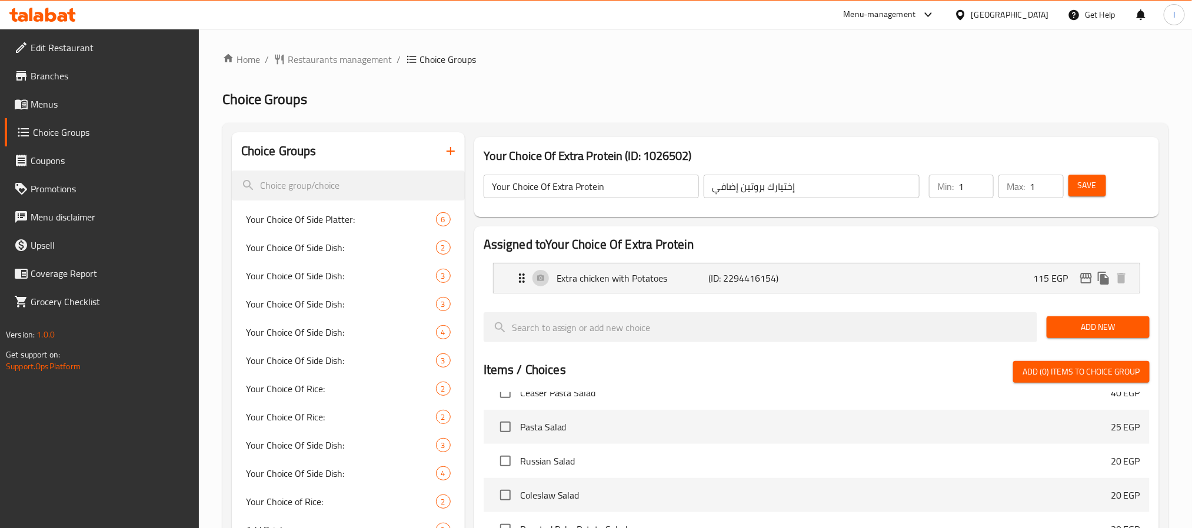
click at [669, 106] on h2 "Choice Groups" at bounding box center [695, 99] width 946 height 19
click at [771, 279] on p "(ID: 2294416154)" at bounding box center [758, 278] width 101 height 14
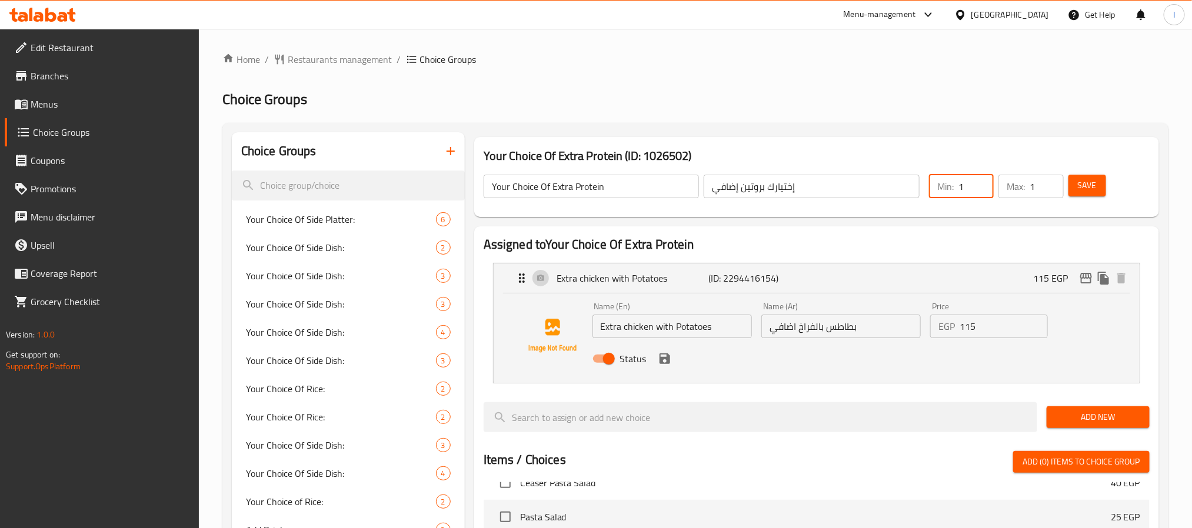
click at [968, 191] on input "1" at bounding box center [975, 187] width 35 height 24
type input "0"
click at [1091, 189] on span "Save" at bounding box center [1087, 185] width 19 height 15
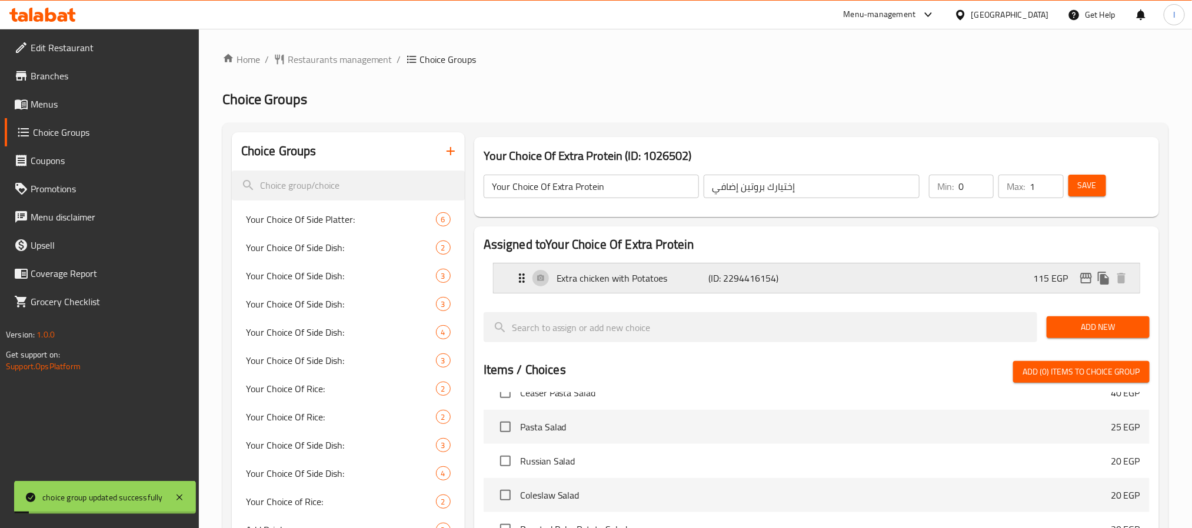
click at [781, 277] on p "(ID: 2294416154)" at bounding box center [758, 278] width 101 height 14
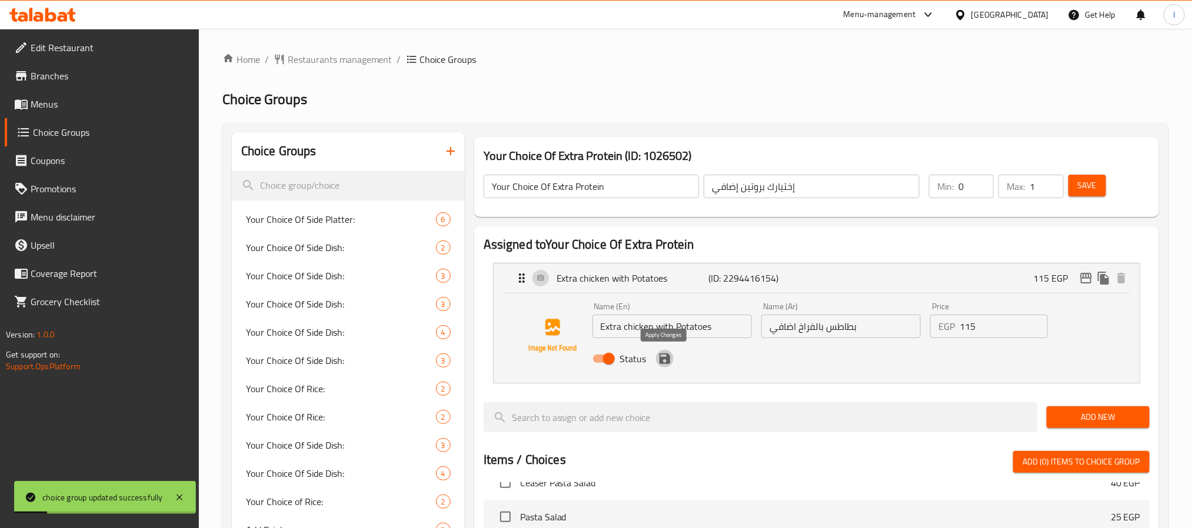
click at [664, 365] on icon "save" at bounding box center [665, 359] width 14 height 14
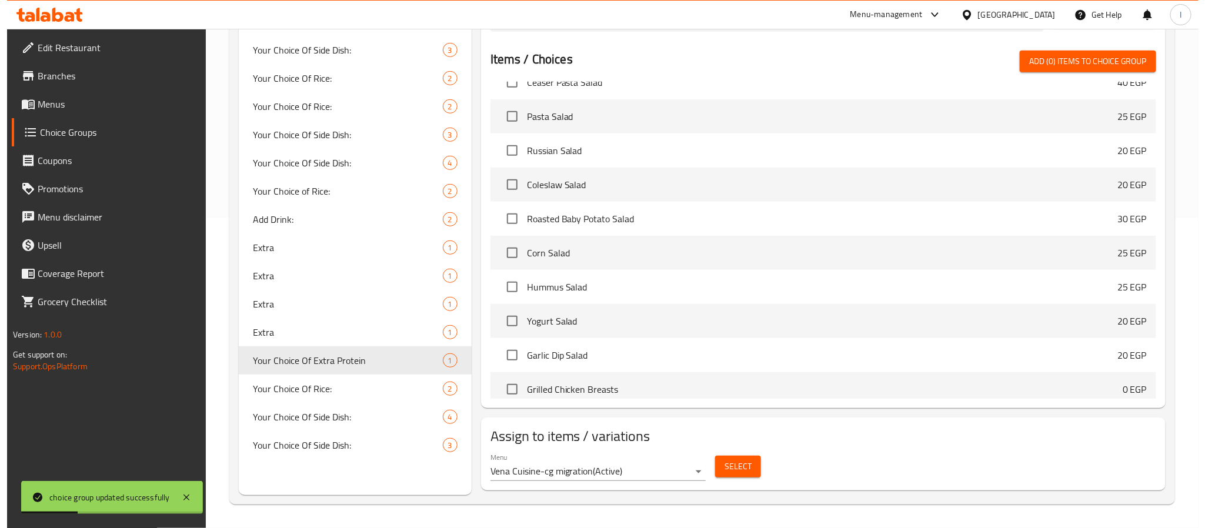
scroll to position [1765, 0]
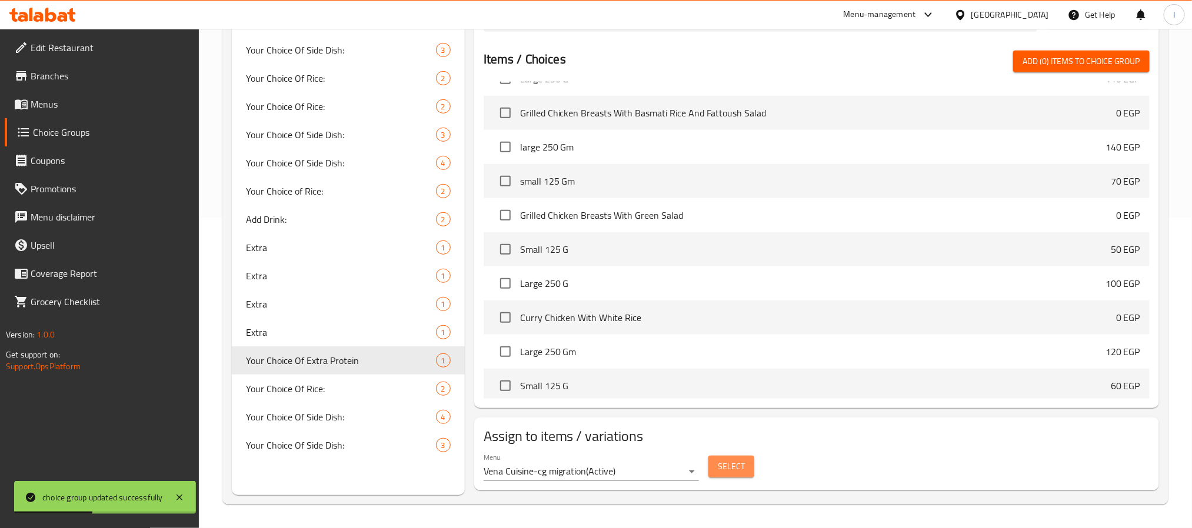
click at [729, 474] on span "Select" at bounding box center [731, 466] width 27 height 15
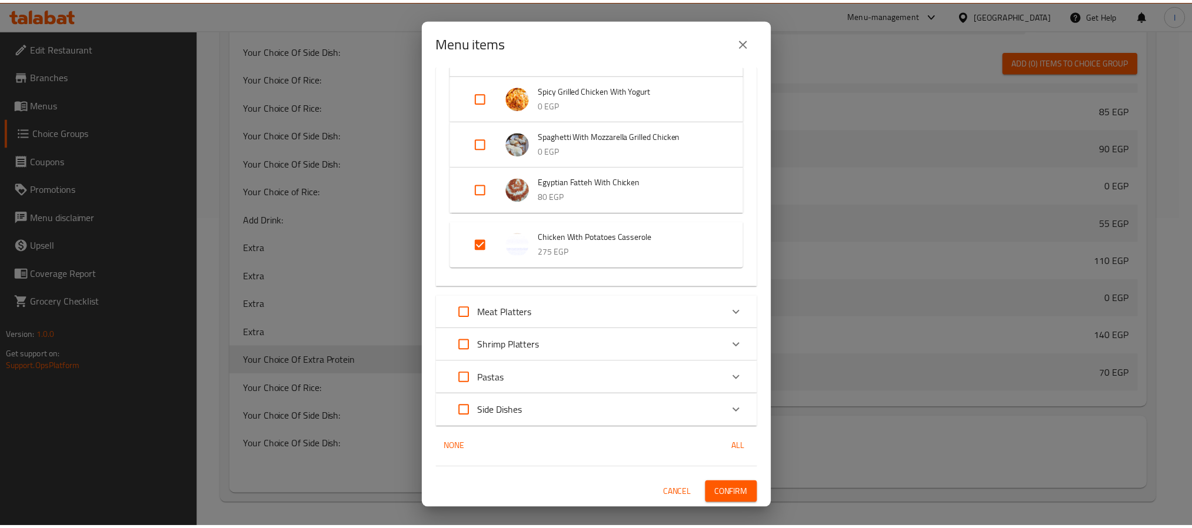
scroll to position [1131, 0]
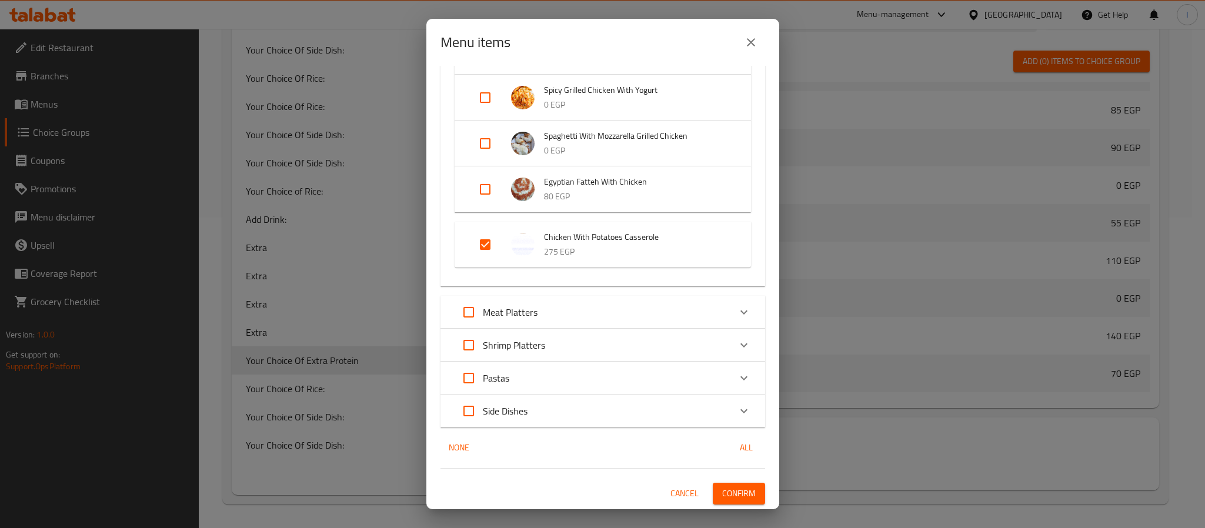
click at [728, 491] on span "Confirm" at bounding box center [739, 493] width 34 height 15
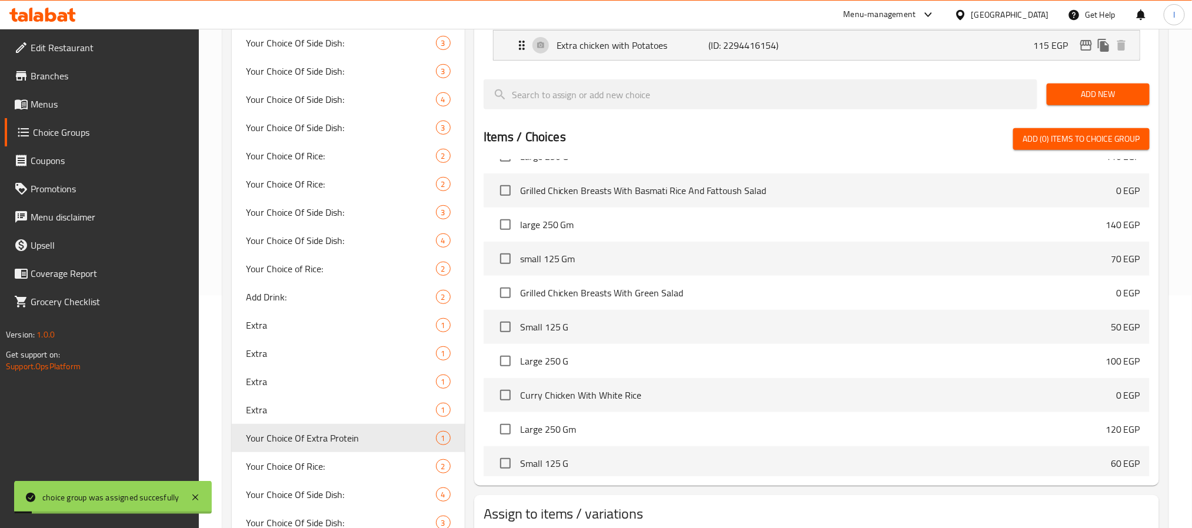
scroll to position [134, 0]
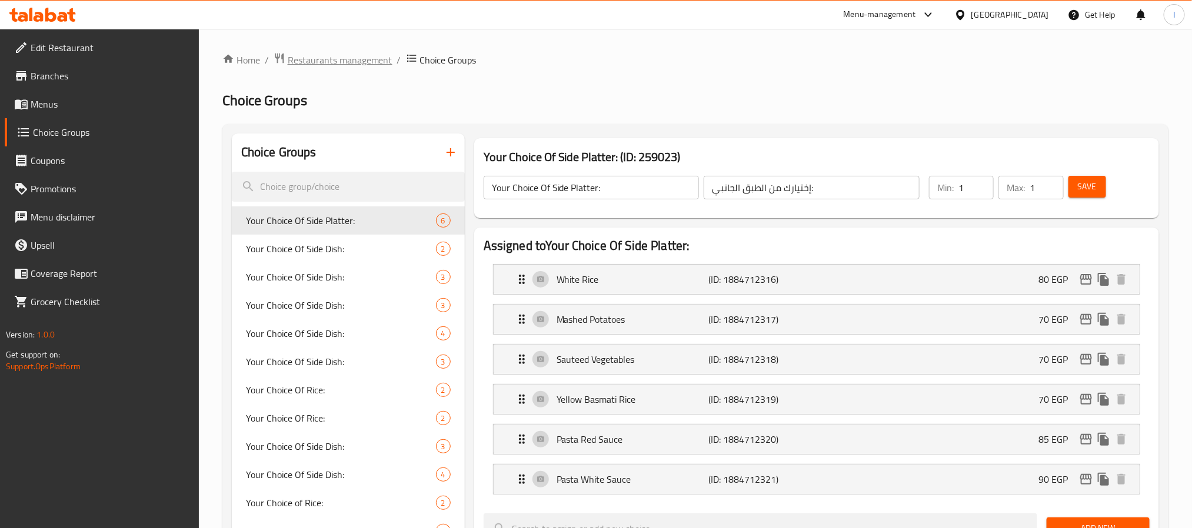
click at [365, 64] on span "Restaurants management" at bounding box center [340, 60] width 105 height 14
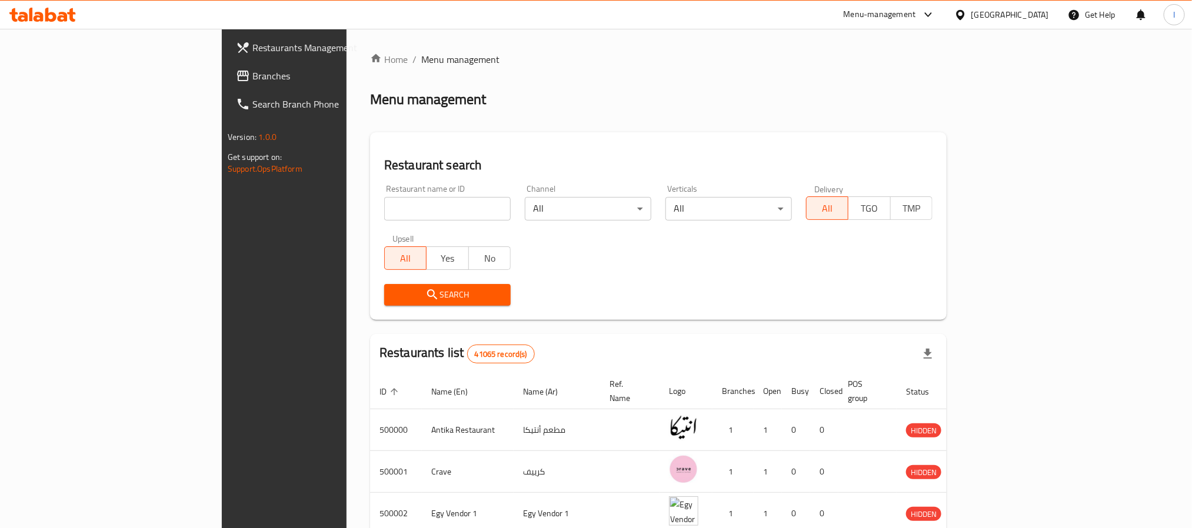
drag, startPoint x: 86, startPoint y: 84, endPoint x: 95, endPoint y: 88, distance: 10.0
click at [226, 84] on link "Branches" at bounding box center [323, 76] width 194 height 28
